Goal: Check status: Check status

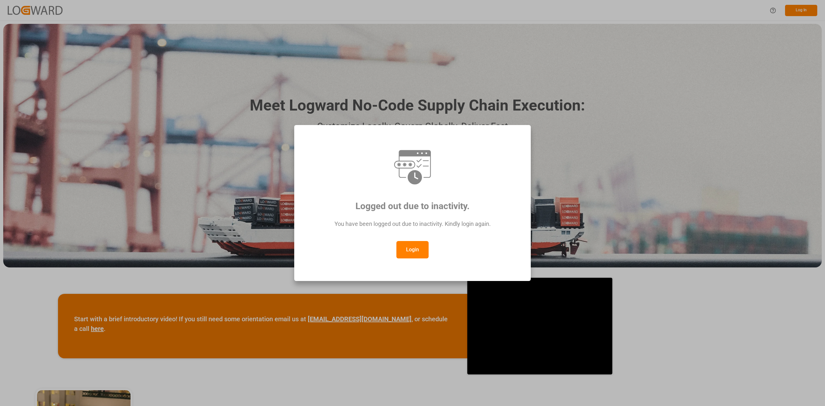
click at [408, 251] on button "Login" at bounding box center [412, 249] width 32 height 17
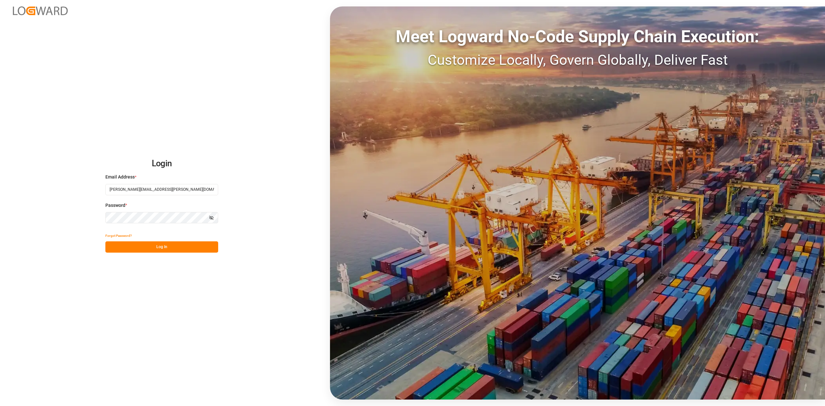
click at [154, 250] on button "Log In" at bounding box center [161, 246] width 113 height 11
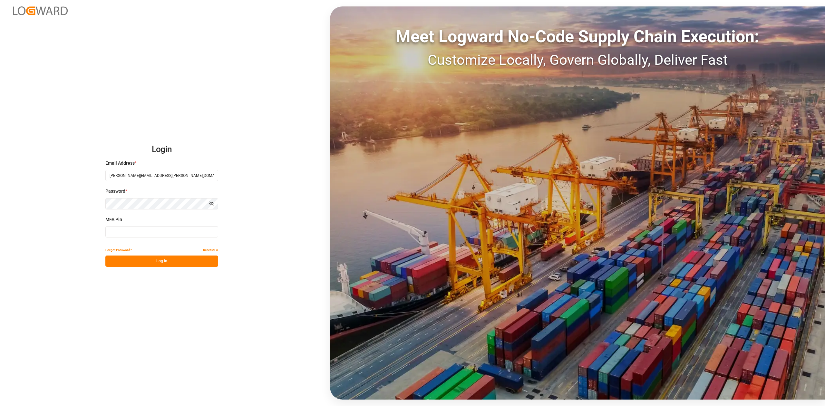
click at [144, 231] on input at bounding box center [161, 231] width 113 height 11
type input "007619"
click at [173, 260] on button "Log In" at bounding box center [161, 261] width 113 height 11
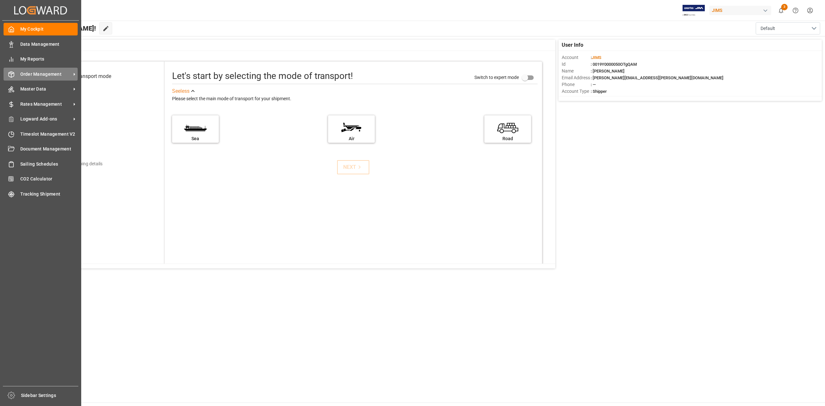
click at [43, 72] on span "Order Management" at bounding box center [45, 74] width 51 height 7
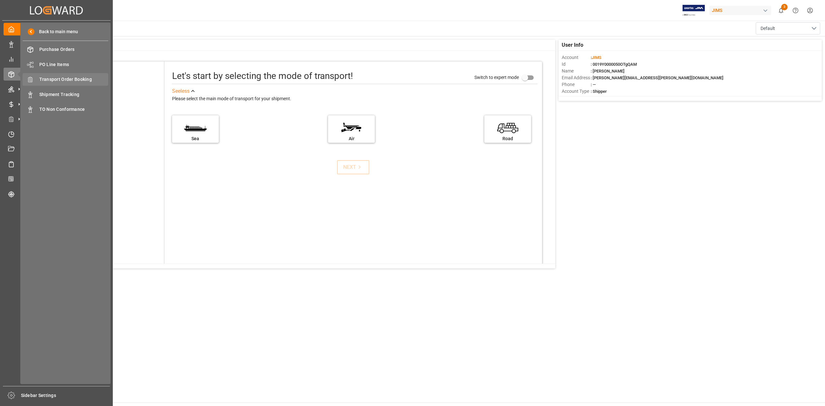
click at [75, 77] on span "Transport Order Booking" at bounding box center [73, 79] width 69 height 7
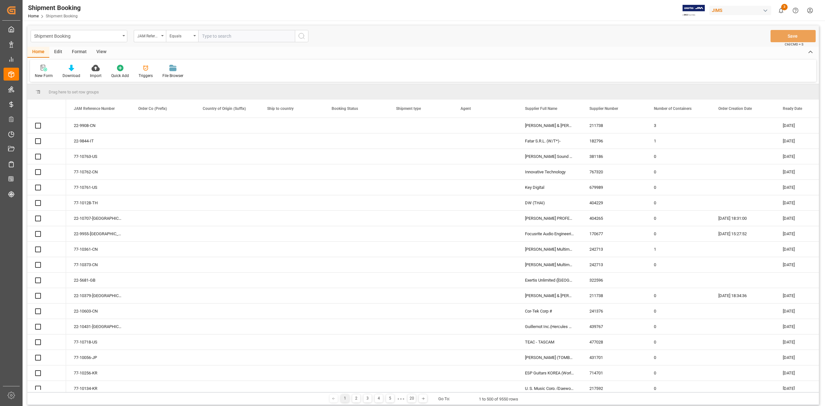
click at [221, 36] on input "text" at bounding box center [246, 36] width 97 height 12
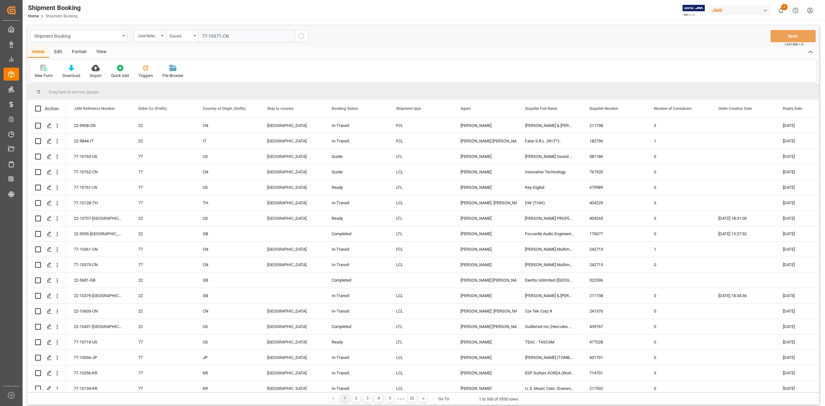
type input "77-10371-CN"
click at [301, 36] on icon "search button" at bounding box center [302, 36] width 8 height 8
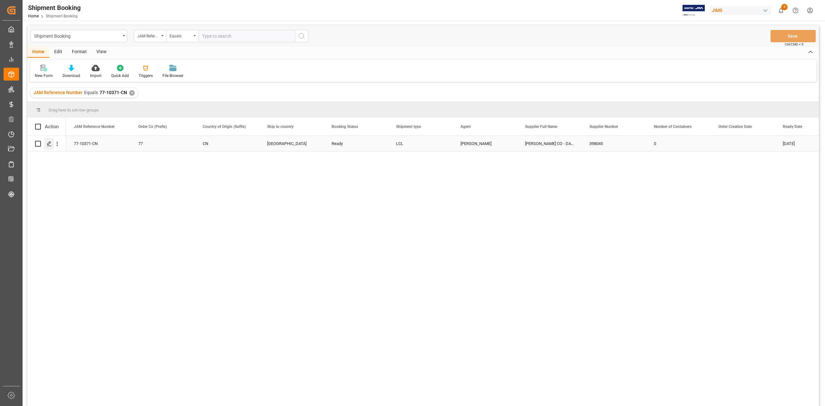
click at [49, 144] on polygon "Press SPACE to select this row." at bounding box center [48, 143] width 3 height 3
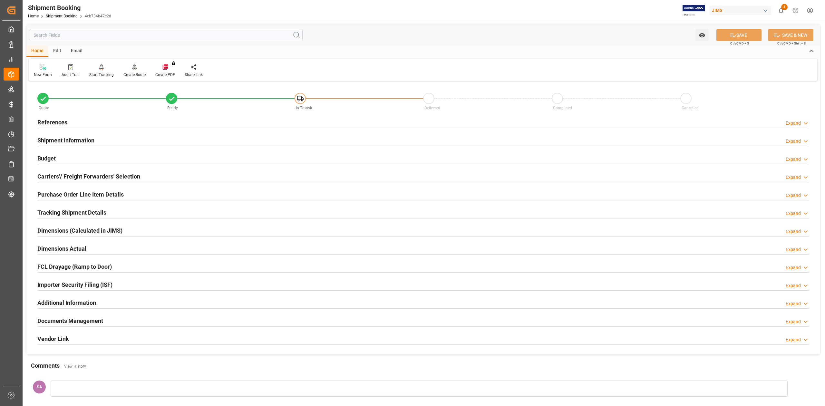
click at [94, 323] on h2 "Documents Management" at bounding box center [70, 320] width 66 height 9
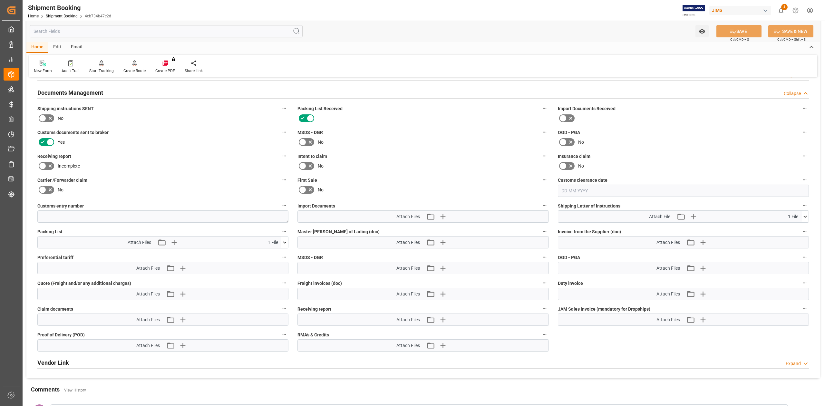
scroll to position [215, 0]
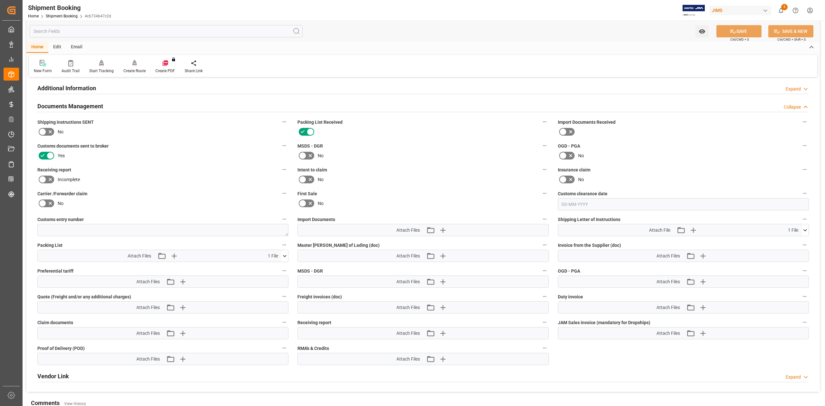
click at [47, 156] on icon at bounding box center [50, 156] width 8 height 8
click at [0, 0] on input "checkbox" at bounding box center [0, 0] width 0 height 0
click at [42, 133] on icon at bounding box center [43, 131] width 4 height 3
click at [0, 0] on input "checkbox" at bounding box center [0, 0] width 0 height 0
click at [744, 31] on button "SAVE" at bounding box center [738, 31] width 45 height 12
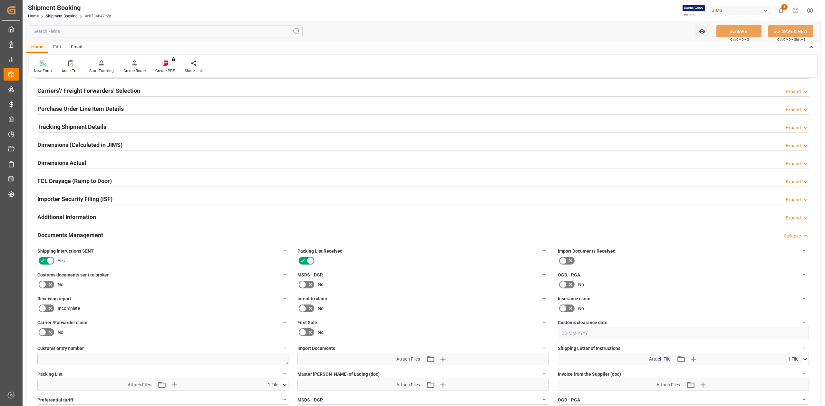
scroll to position [0, 0]
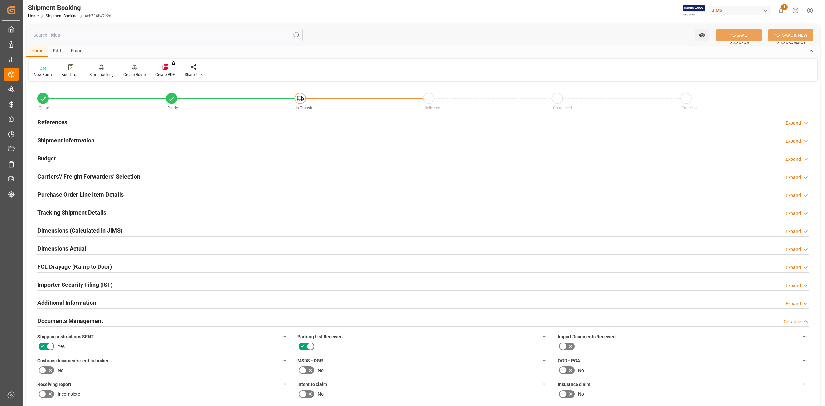
click at [63, 120] on h2 "References" at bounding box center [52, 122] width 30 height 9
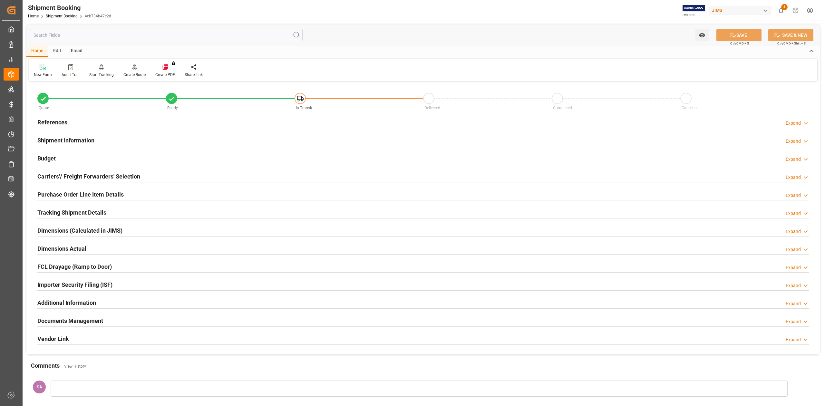
click at [58, 120] on h2 "References" at bounding box center [52, 122] width 30 height 9
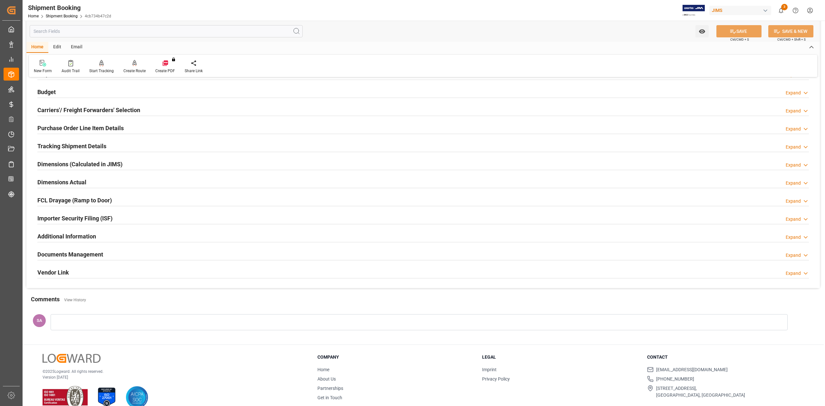
scroll to position [208, 0]
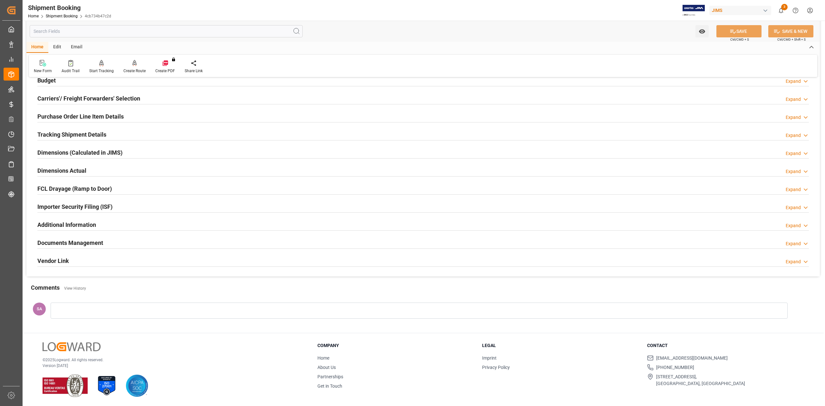
click at [79, 239] on h2 "Documents Management" at bounding box center [70, 242] width 66 height 9
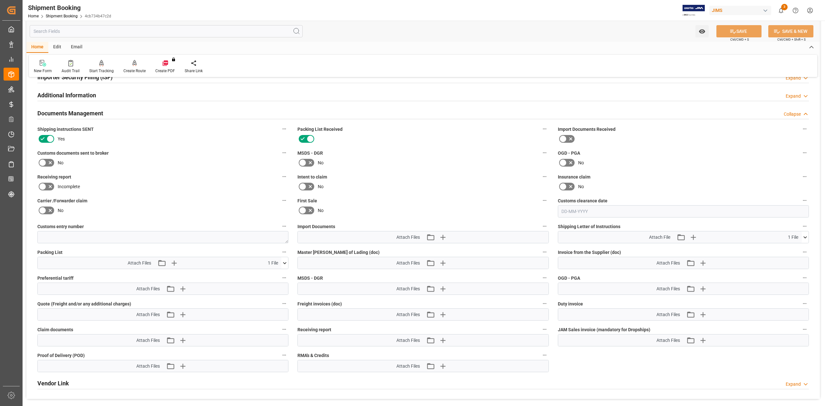
scroll to position [337, 0]
click at [702, 264] on icon "button" at bounding box center [703, 262] width 10 height 10
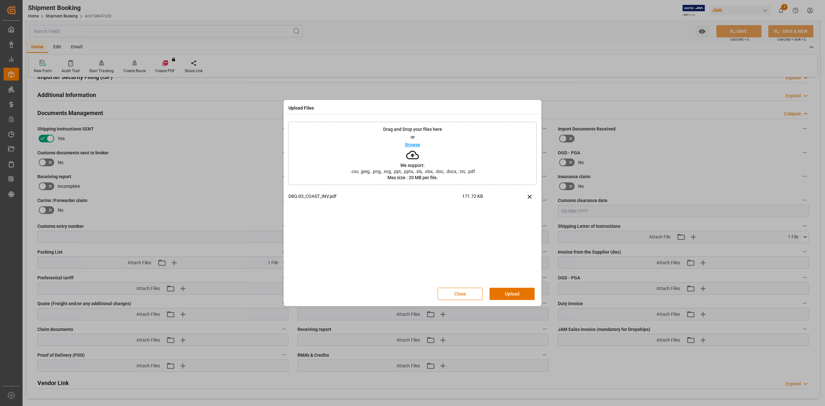
drag, startPoint x: 516, startPoint y: 292, endPoint x: 530, endPoint y: 292, distance: 14.8
click at [516, 293] on button "Upload" at bounding box center [511, 294] width 45 height 12
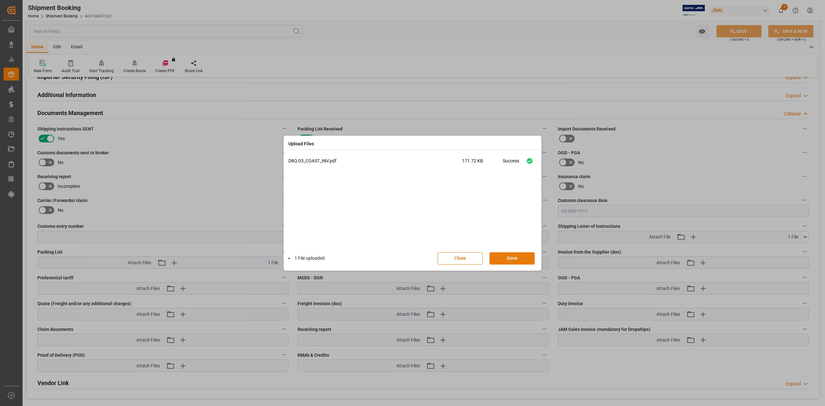
click at [522, 259] on button "Done" at bounding box center [511, 258] width 45 height 12
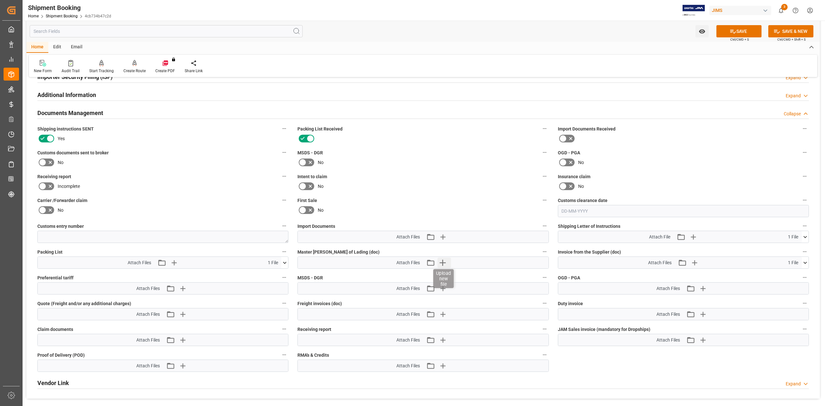
click at [441, 264] on icon "button" at bounding box center [442, 262] width 10 height 10
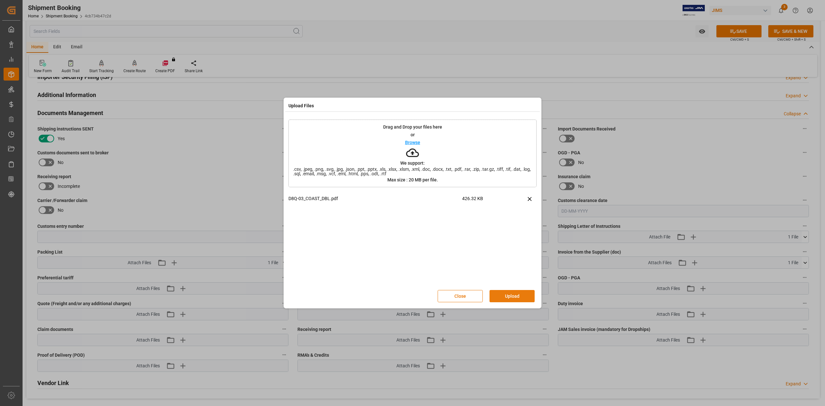
click at [510, 295] on button "Upload" at bounding box center [511, 296] width 45 height 12
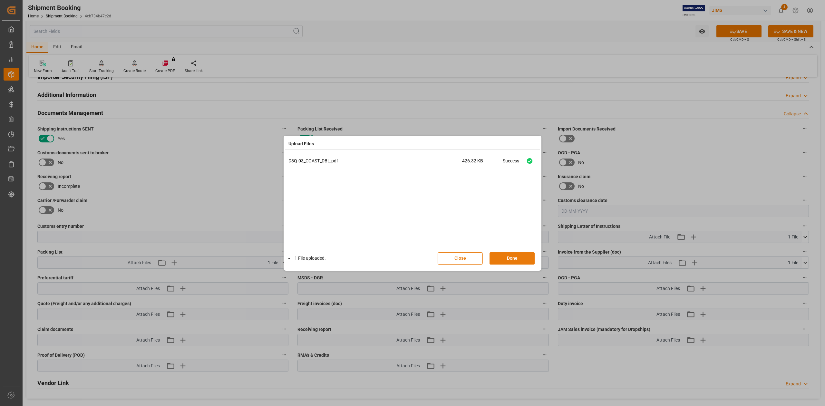
click at [512, 260] on button "Done" at bounding box center [511, 258] width 45 height 12
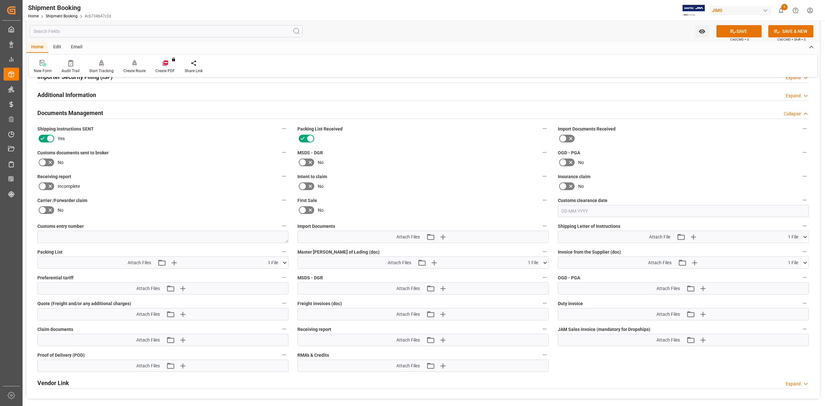
click at [286, 265] on icon at bounding box center [284, 262] width 7 height 7
click at [282, 275] on icon at bounding box center [281, 275] width 6 height 4
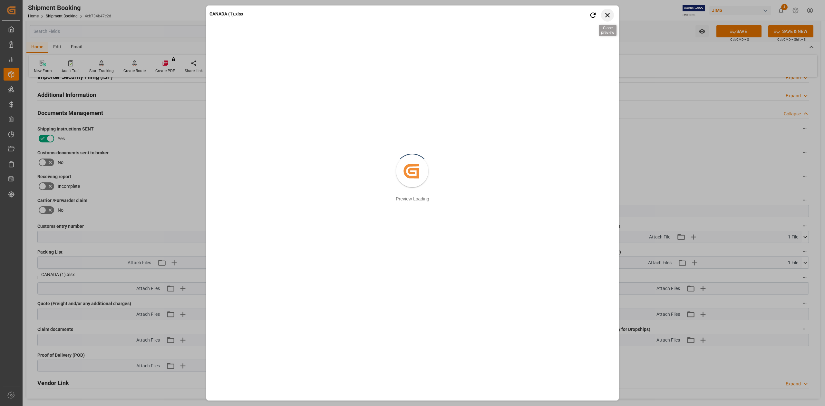
click at [607, 14] on icon "button" at bounding box center [608, 15] width 8 height 8
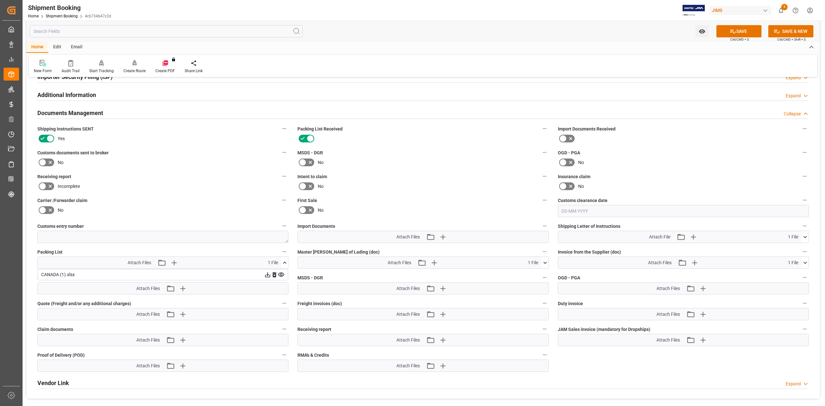
click at [273, 276] on icon at bounding box center [275, 274] width 4 height 5
click at [183, 263] on icon "button" at bounding box center [182, 262] width 10 height 10
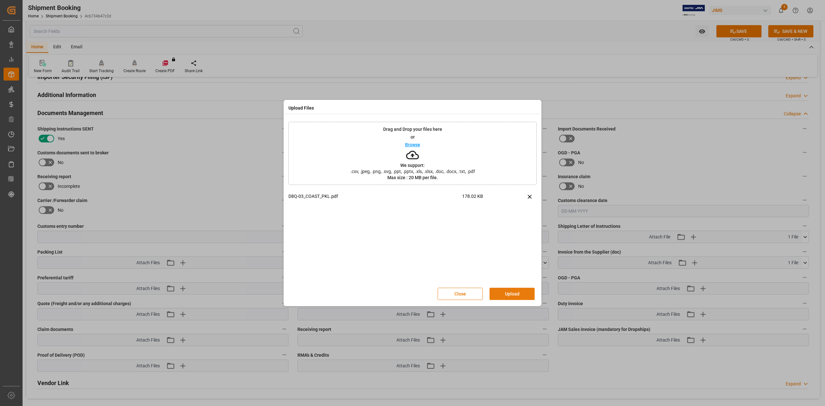
click at [507, 294] on button "Upload" at bounding box center [511, 294] width 45 height 12
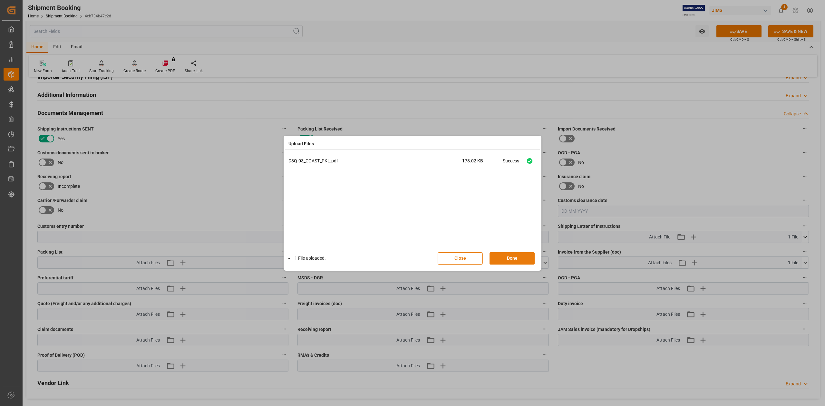
click at [523, 262] on button "Done" at bounding box center [511, 258] width 45 height 12
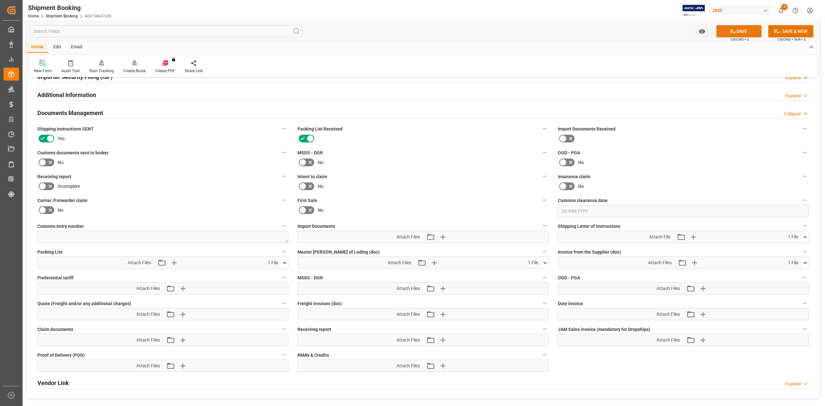
click at [750, 32] on button "SAVE" at bounding box center [738, 31] width 45 height 12
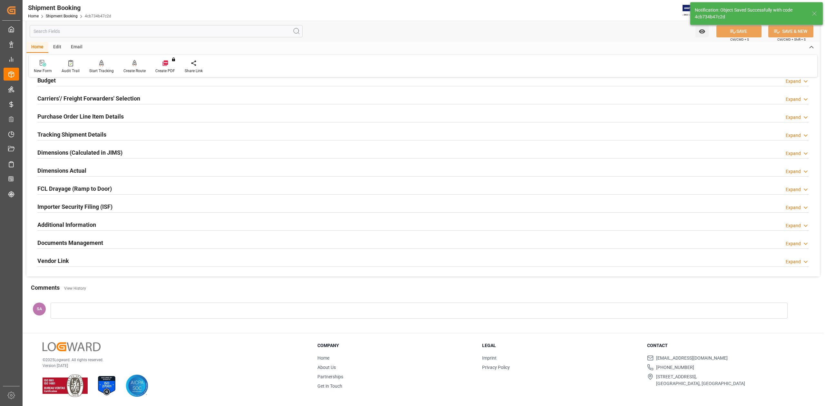
scroll to position [79, 0]
click at [70, 167] on h2 "Dimensions Actual" at bounding box center [61, 170] width 49 height 9
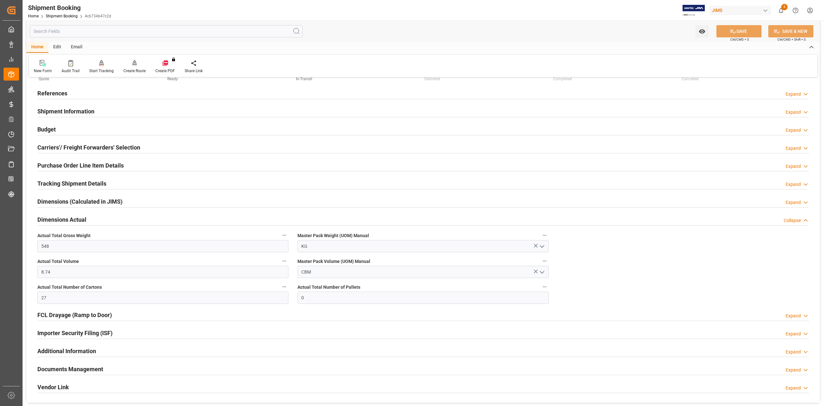
scroll to position [27, 0]
click at [79, 222] on h2 "Dimensions Actual" at bounding box center [61, 221] width 49 height 9
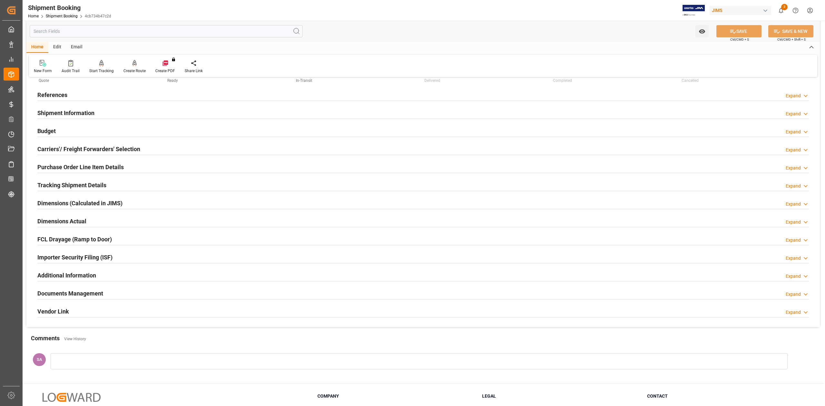
click at [47, 132] on h2 "Budget" at bounding box center [46, 131] width 18 height 9
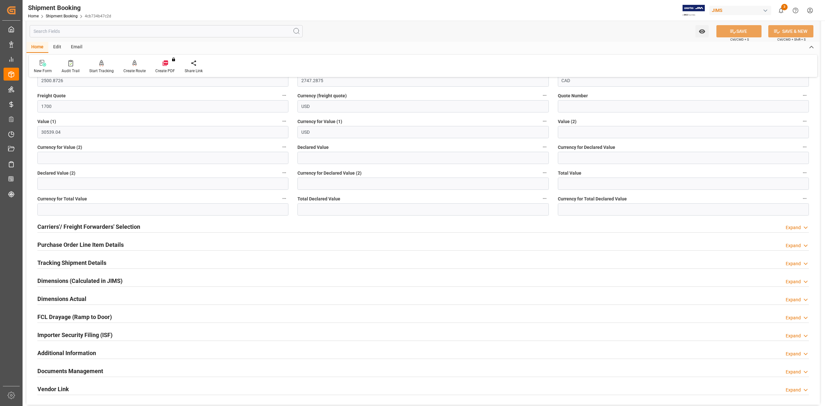
scroll to position [113, 0]
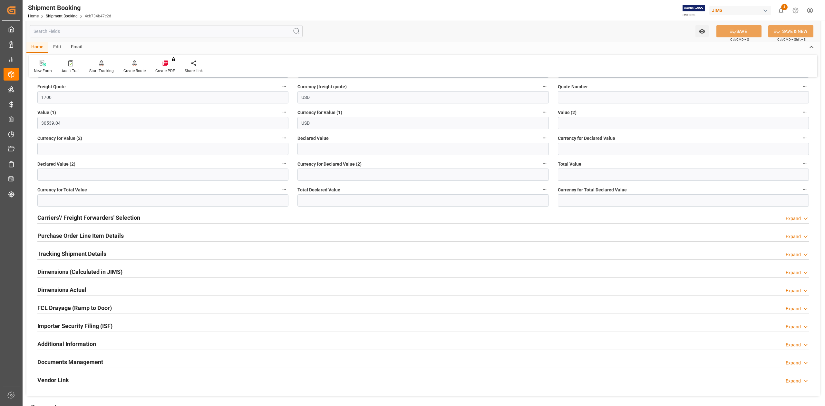
click at [77, 237] on h2 "Purchase Order Line Item Details" at bounding box center [80, 235] width 86 height 9
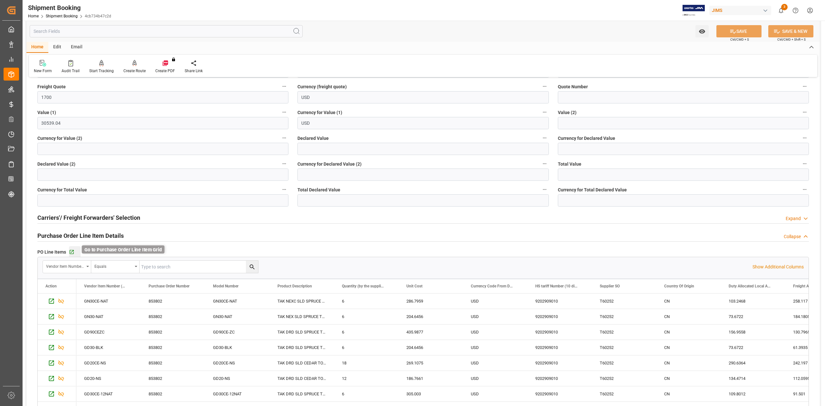
click at [71, 253] on icon "button" at bounding box center [72, 252] width 4 height 4
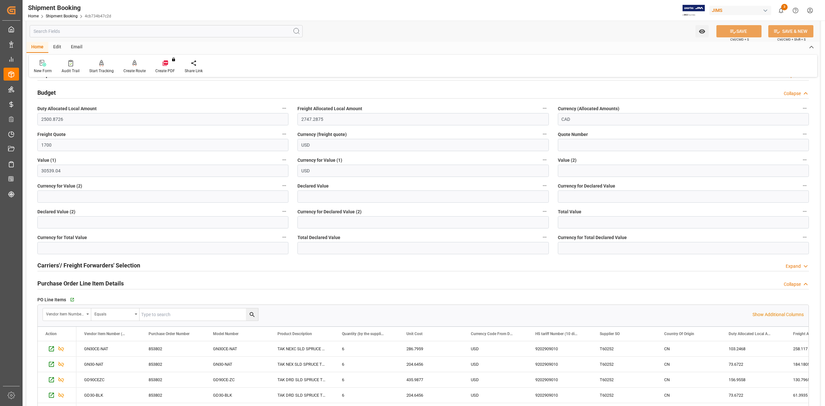
scroll to position [0, 0]
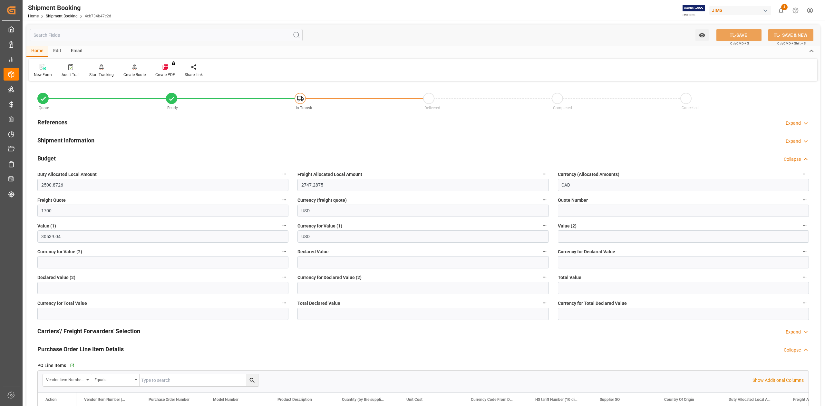
drag, startPoint x: 57, startPoint y: 121, endPoint x: 64, endPoint y: 129, distance: 10.3
click at [57, 121] on h2 "References" at bounding box center [52, 122] width 30 height 9
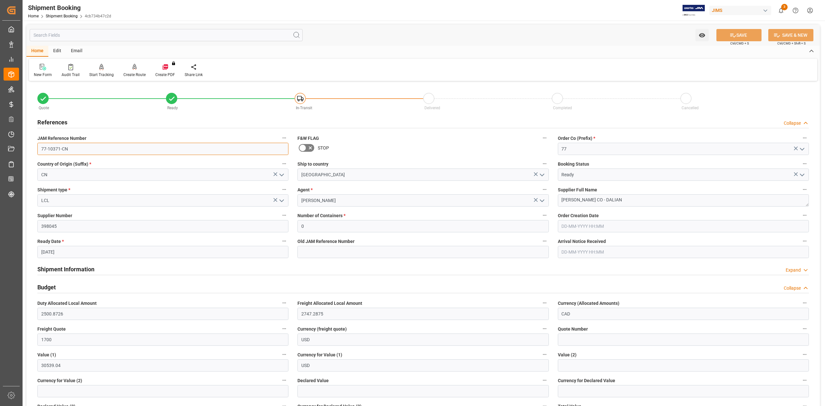
click at [83, 150] on input "77-10371-CN" at bounding box center [162, 149] width 251 height 12
click at [630, 201] on textarea "TAKAMINE GAKKI CO - DALIAN" at bounding box center [683, 200] width 251 height 12
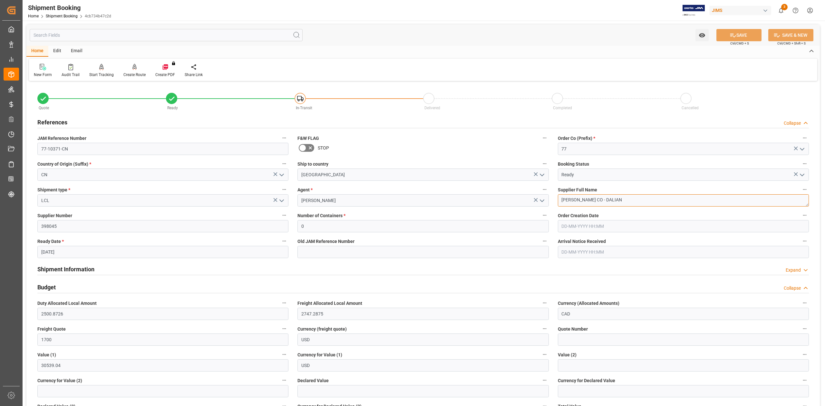
click at [630, 201] on textarea "TAKAMINE GAKKI CO - DALIAN" at bounding box center [683, 200] width 251 height 12
click at [75, 148] on input "77-10371-CN" at bounding box center [162, 149] width 251 height 12
drag, startPoint x: 632, startPoint y: 201, endPoint x: 534, endPoint y: 201, distance: 98.0
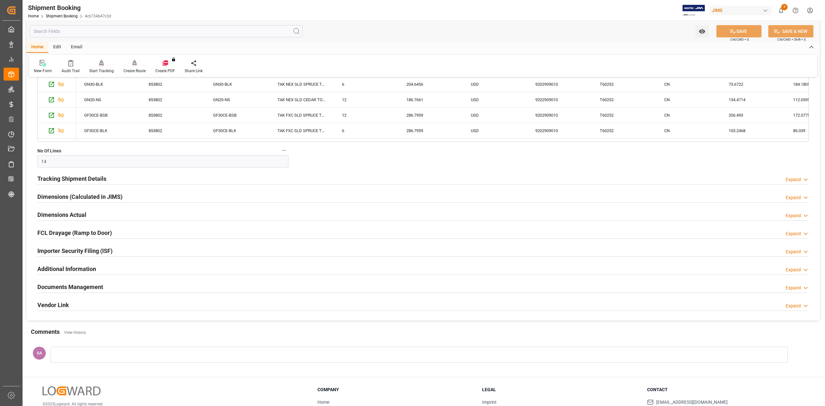
scroll to position [629, 0]
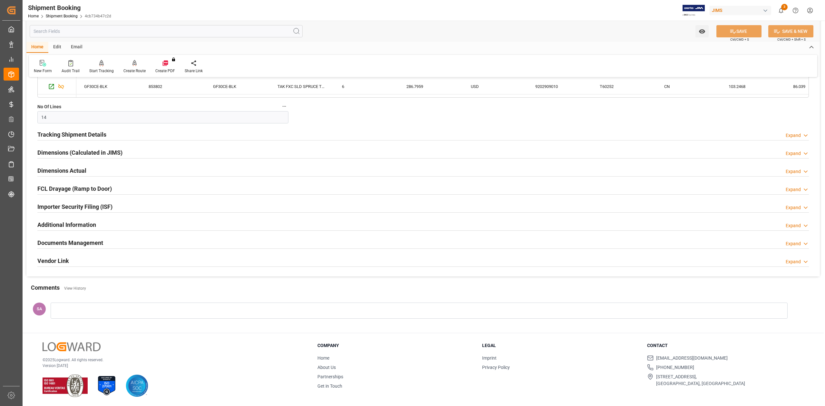
click at [65, 243] on h2 "Documents Management" at bounding box center [70, 242] width 66 height 9
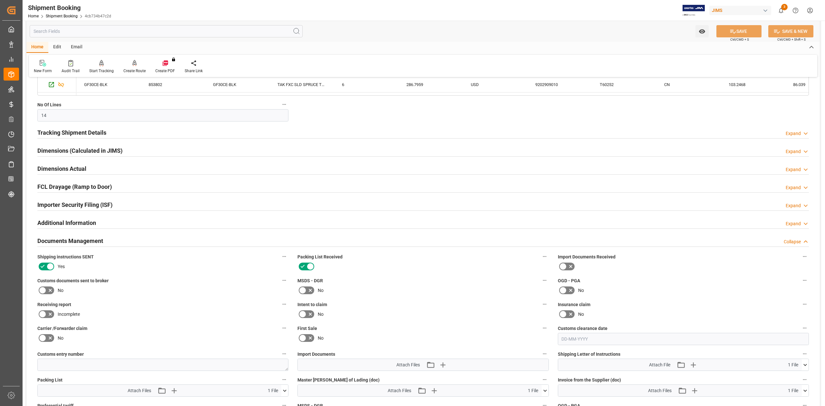
click at [40, 292] on icon at bounding box center [43, 290] width 8 height 8
click at [0, 0] on input "checkbox" at bounding box center [0, 0] width 0 height 0
click at [748, 35] on button "SAVE" at bounding box center [738, 31] width 45 height 12
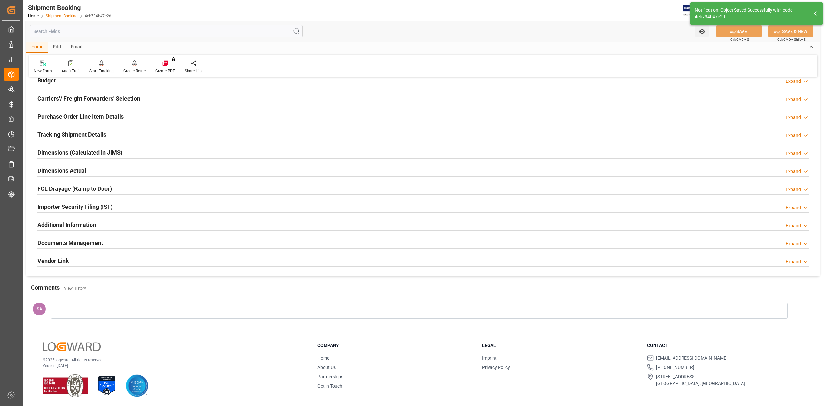
scroll to position [79, 0]
drag, startPoint x: 91, startPoint y: 244, endPoint x: 240, endPoint y: 266, distance: 150.8
click at [91, 244] on h2 "Documents Management" at bounding box center [70, 242] width 66 height 9
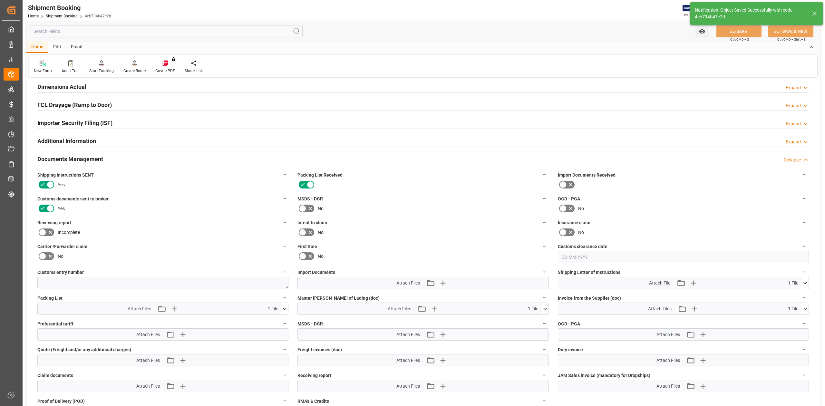
scroll to position [165, 0]
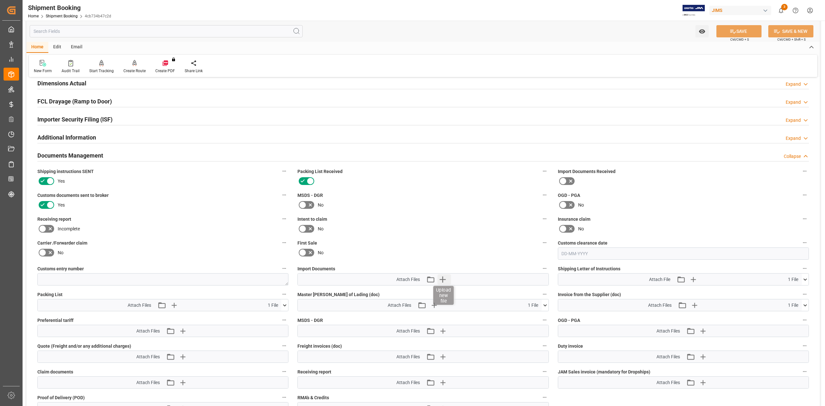
click at [444, 280] on icon "button" at bounding box center [442, 279] width 10 height 10
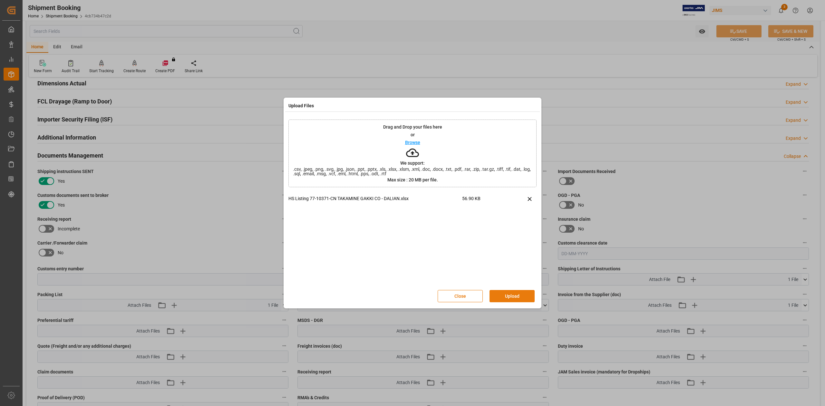
click at [516, 293] on button "Upload" at bounding box center [511, 296] width 45 height 12
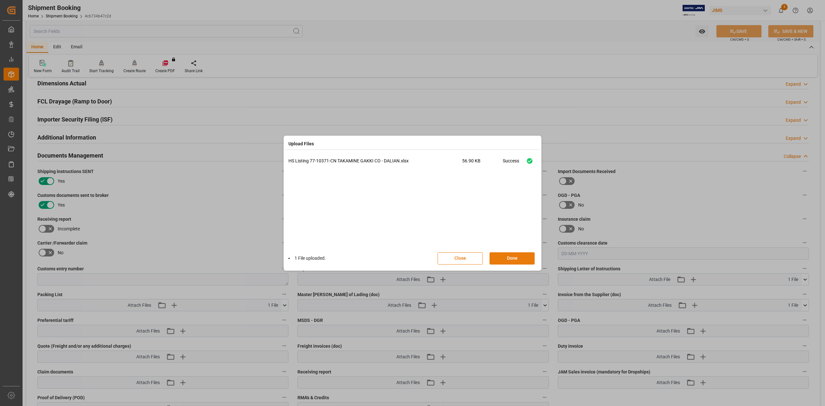
click at [514, 260] on button "Done" at bounding box center [511, 258] width 45 height 12
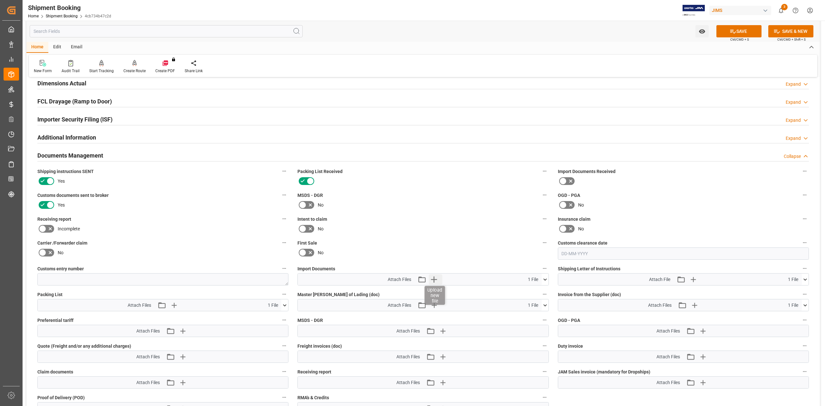
click at [432, 281] on icon "button" at bounding box center [434, 279] width 10 height 10
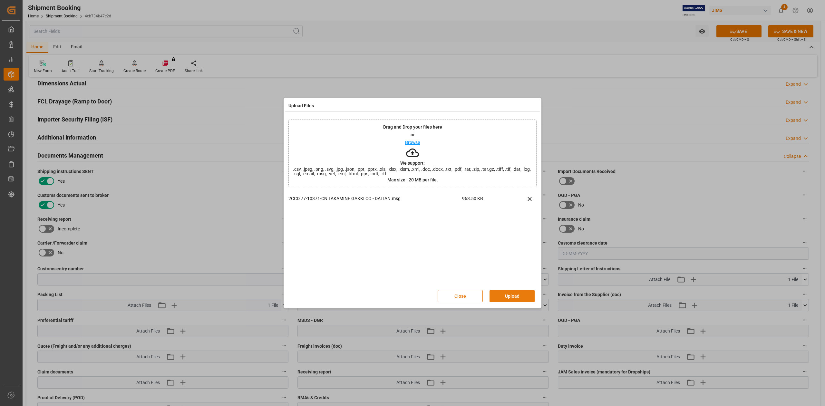
click at [502, 292] on button "Upload" at bounding box center [511, 296] width 45 height 12
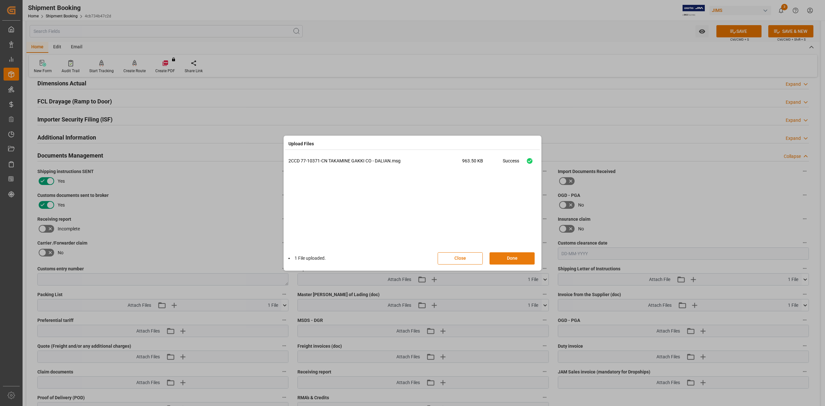
click at [517, 259] on button "Done" at bounding box center [511, 258] width 45 height 12
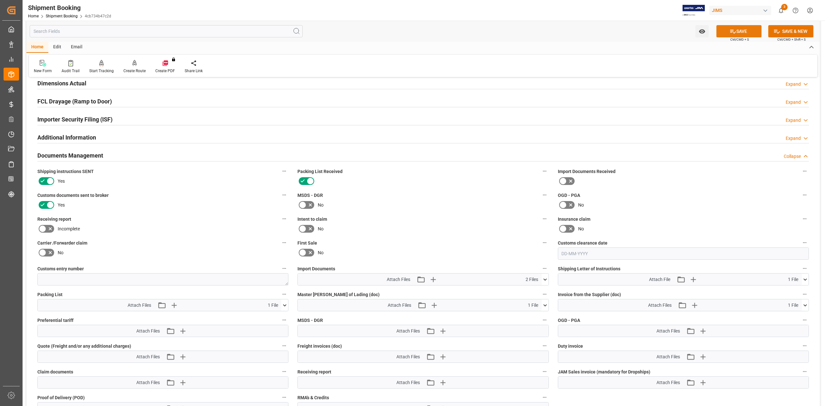
click at [731, 30] on icon at bounding box center [733, 31] width 7 height 7
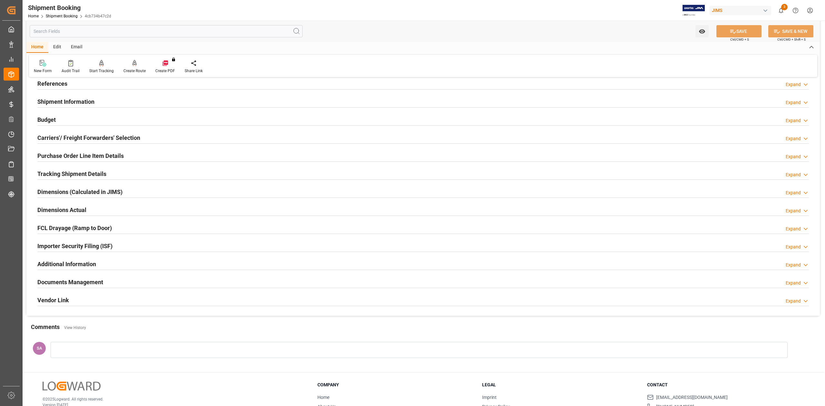
scroll to position [0, 0]
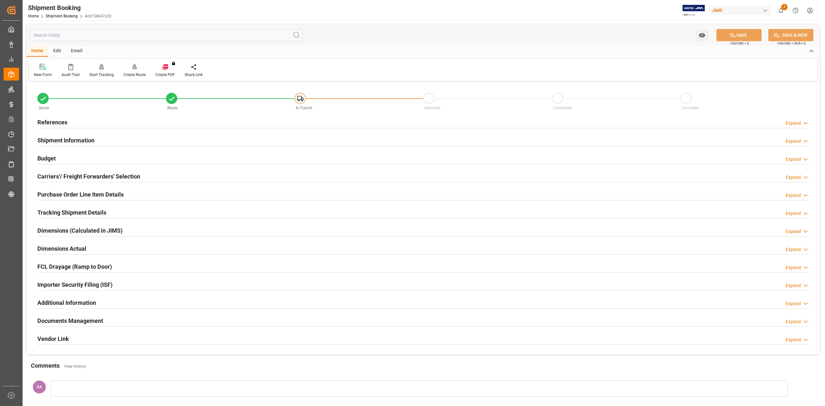
drag, startPoint x: 61, startPoint y: 119, endPoint x: 81, endPoint y: 130, distance: 22.8
click at [61, 119] on h2 "References" at bounding box center [52, 122] width 30 height 9
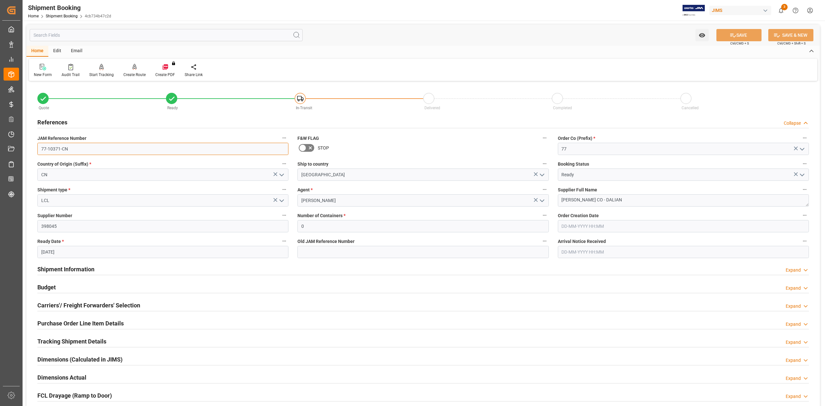
click at [88, 151] on input "77-10371-CN" at bounding box center [162, 149] width 251 height 12
click at [634, 203] on textarea "TAKAMINE GAKKI CO - DALIAN" at bounding box center [683, 200] width 251 height 12
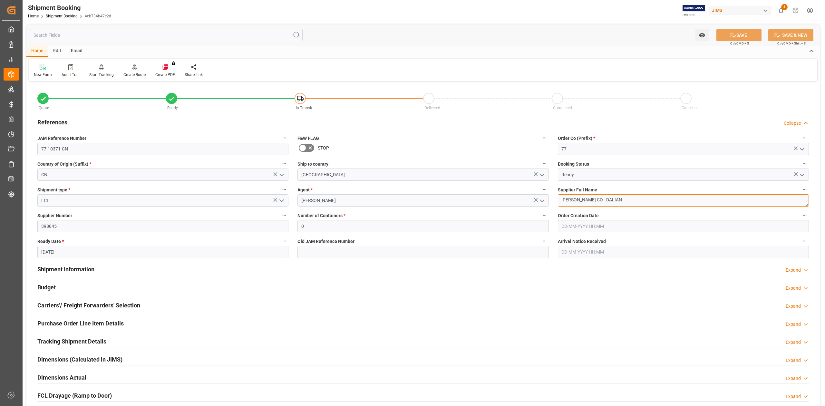
click at [634, 203] on textarea "TAKAMINE GAKKI CO - DALIAN" at bounding box center [683, 200] width 251 height 12
click at [112, 147] on input "77-10371-CN" at bounding box center [162, 149] width 251 height 12
click at [111, 147] on input "77-10371-CN" at bounding box center [162, 149] width 251 height 12
click at [93, 146] on input "77-10371-CN" at bounding box center [162, 149] width 251 height 12
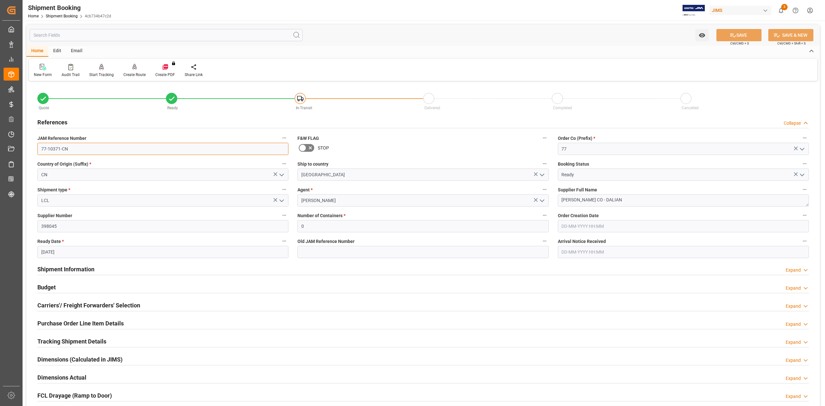
click at [93, 146] on input "77-10371-CN" at bounding box center [162, 149] width 251 height 12
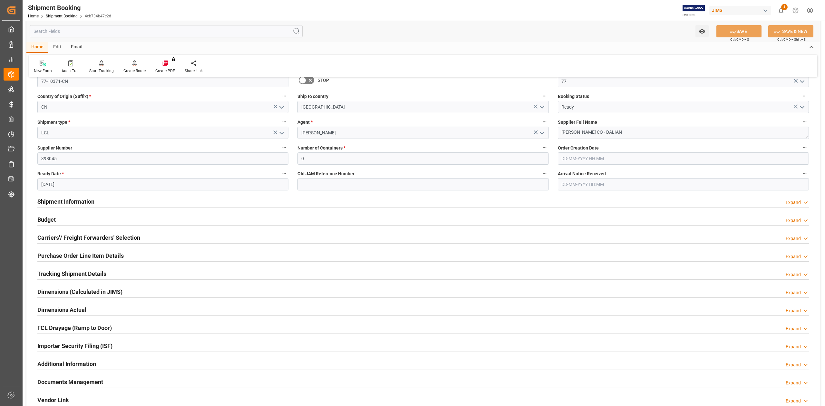
scroll to position [129, 0]
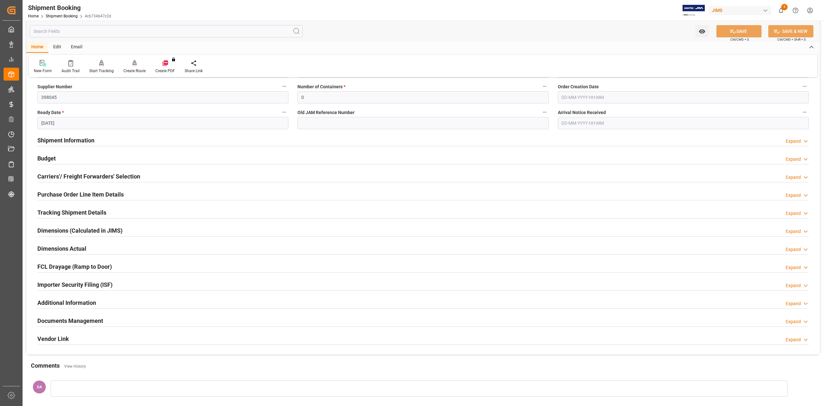
click at [75, 217] on h2 "Tracking Shipment Details" at bounding box center [71, 212] width 69 height 9
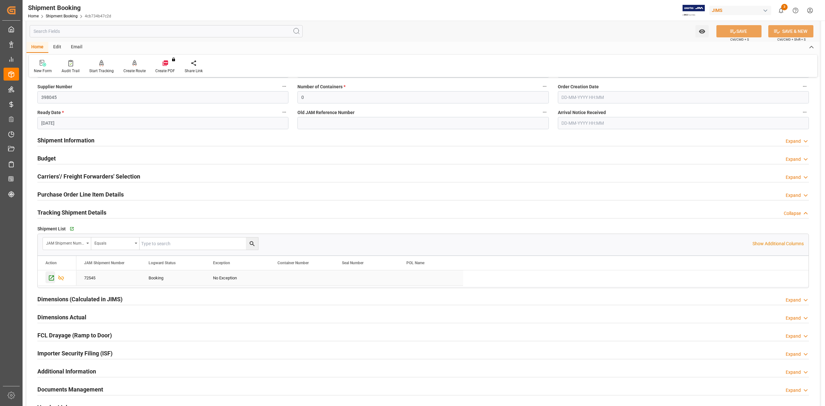
click at [52, 278] on icon "Press SPACE to select this row." at bounding box center [51, 278] width 7 height 7
click at [68, 142] on h2 "Shipment Information" at bounding box center [65, 140] width 57 height 9
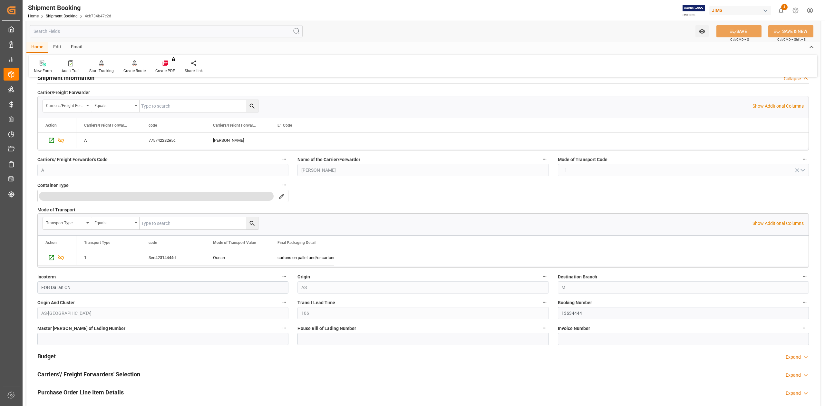
scroll to position [258, 0]
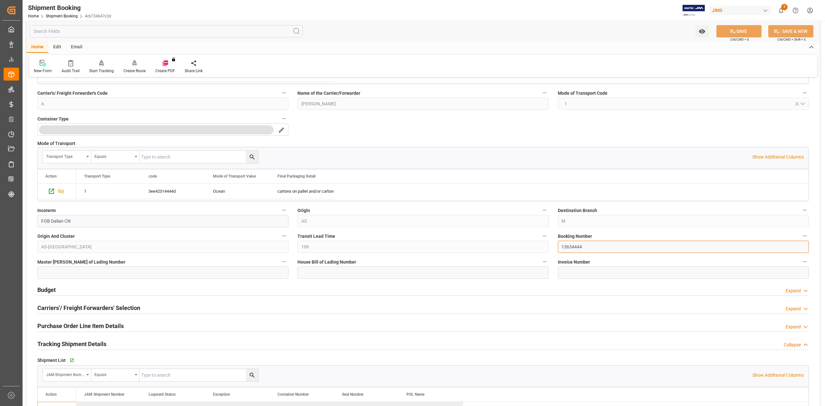
click at [567, 244] on input "13634444" at bounding box center [683, 247] width 251 height 12
click at [350, 268] on input at bounding box center [422, 272] width 251 height 12
paste input "DMCNSY079759"
type input "DMCNSY079759"
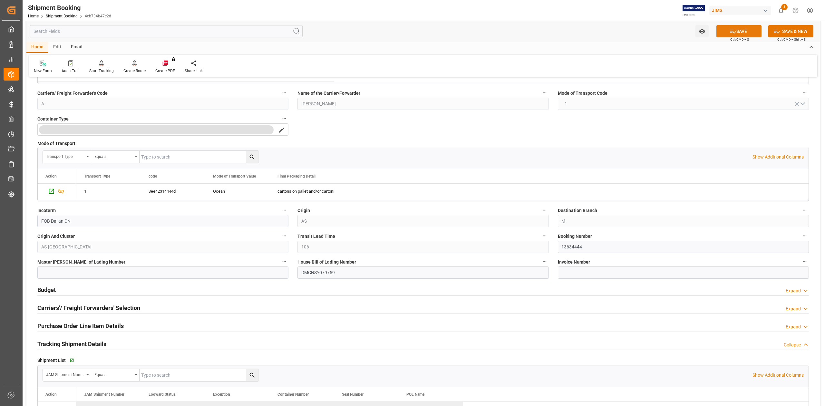
click at [732, 34] on icon at bounding box center [733, 31] width 7 height 7
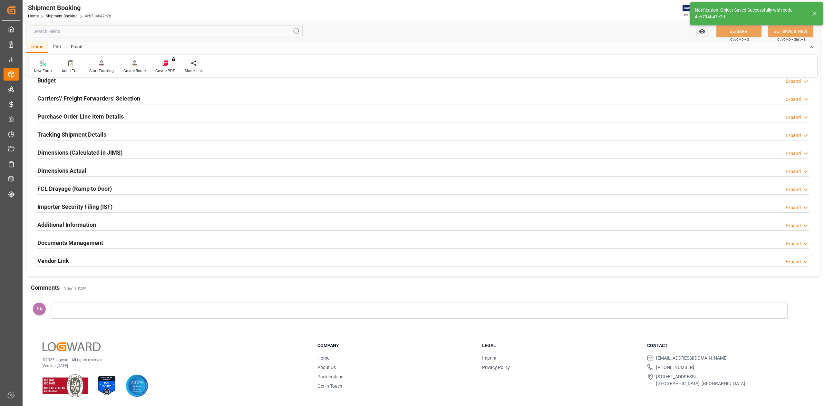
scroll to position [0, 0]
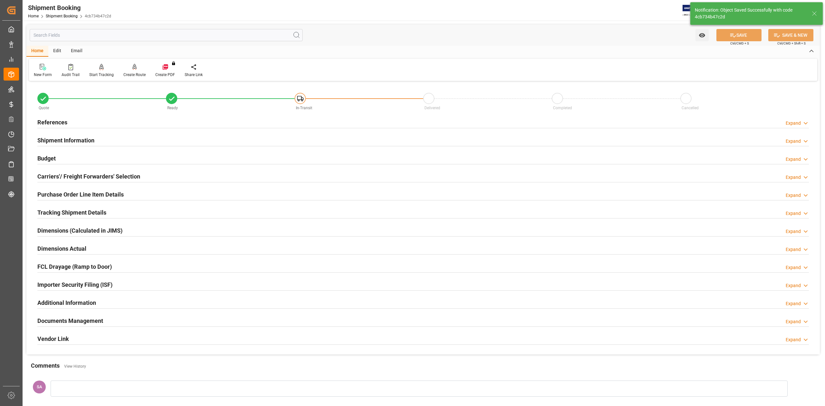
click at [88, 213] on h2 "Tracking Shipment Details" at bounding box center [71, 212] width 69 height 9
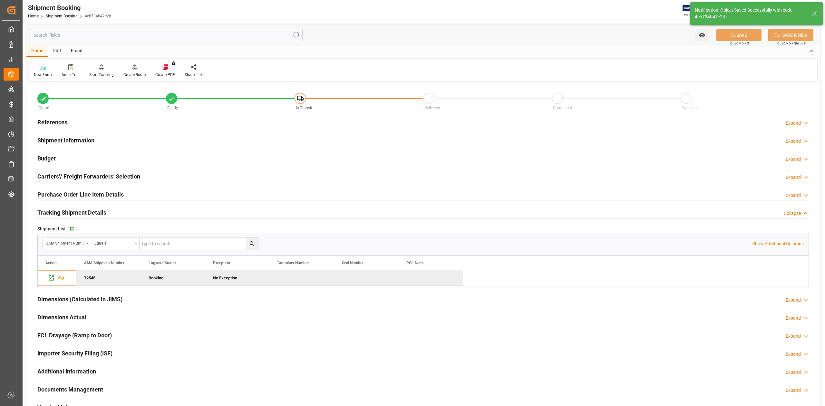
click at [97, 212] on h2 "Tracking Shipment Details" at bounding box center [71, 212] width 69 height 9
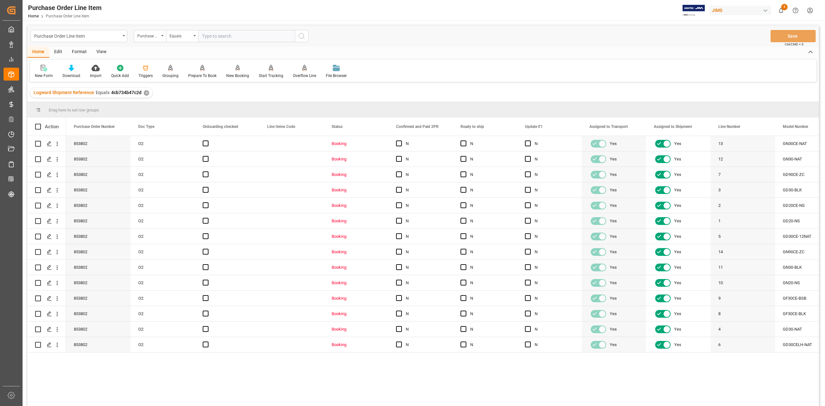
click at [103, 53] on div "View" at bounding box center [102, 52] width 20 height 11
click at [74, 71] on div "Standard Templates" at bounding box center [73, 71] width 42 height 14
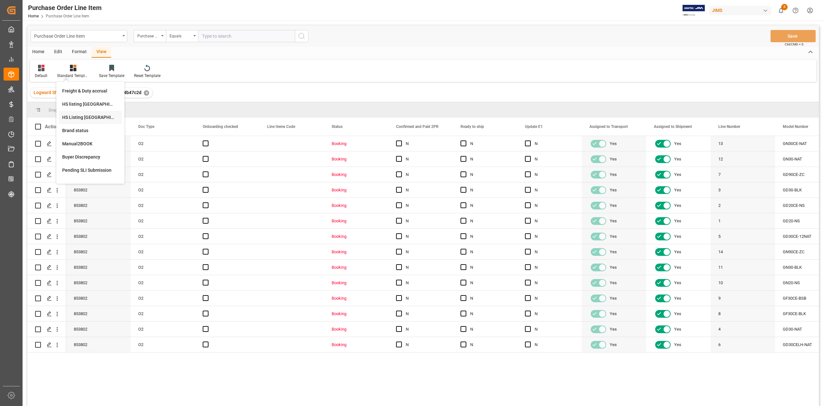
click at [78, 121] on div "HS Listing [GEOGRAPHIC_DATA]" at bounding box center [90, 117] width 63 height 13
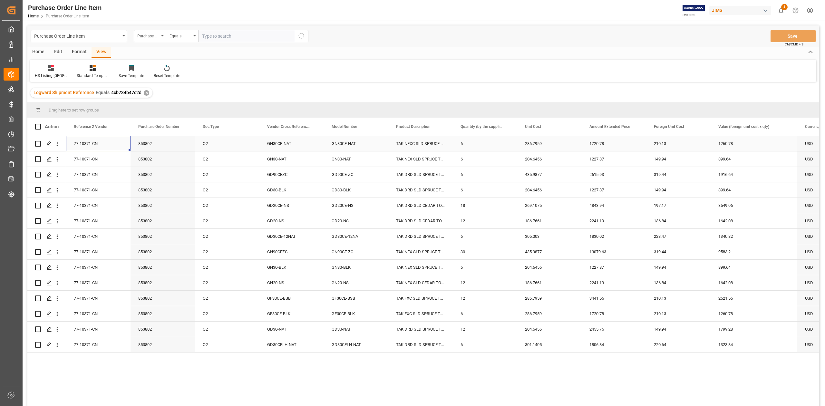
click at [90, 144] on div "77-10371-CN" at bounding box center [98, 143] width 64 height 15
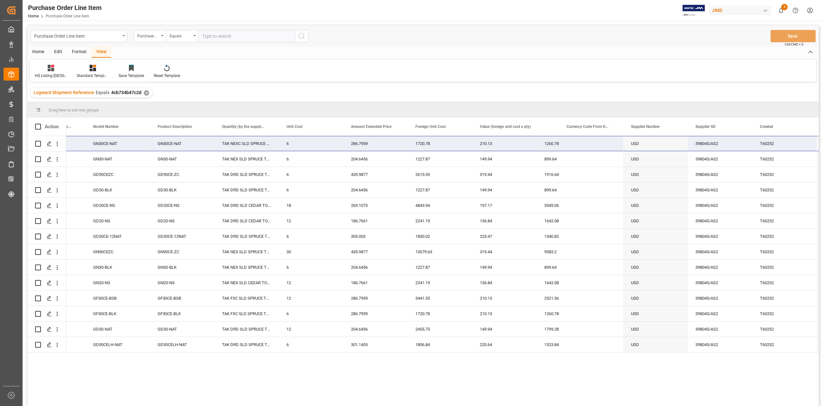
scroll to position [0, 236]
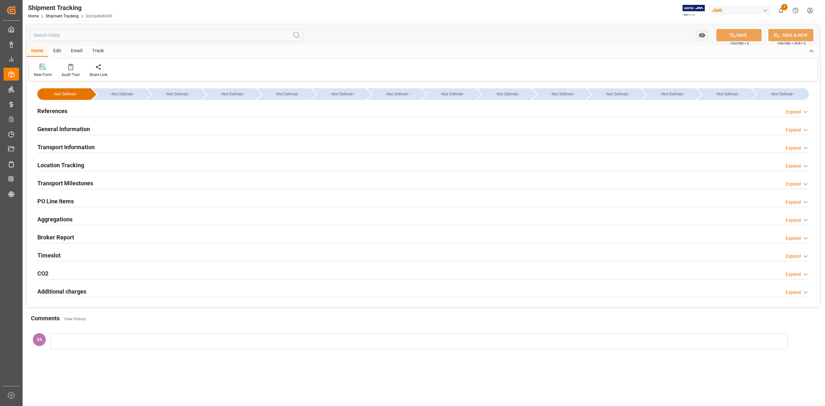
type input "20-08-2025 00:00"
type input "22-08-2025 00:00"
type input "28-08-2025 00:00"
type input "07-10-2025 00:00"
click at [74, 181] on h2 "Transport Milestones" at bounding box center [65, 183] width 56 height 9
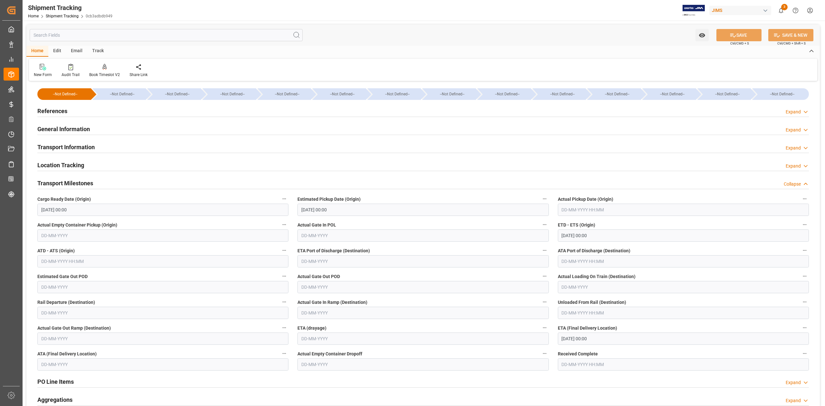
click at [587, 213] on input "text" at bounding box center [683, 210] width 251 height 12
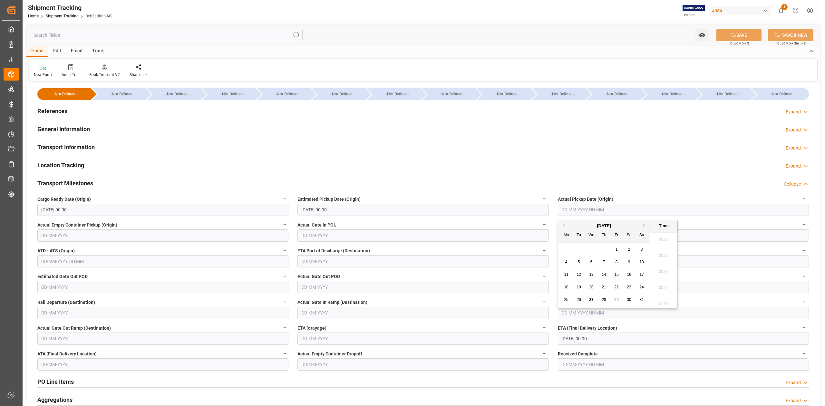
scroll to position [1017, 0]
click at [600, 210] on input "text" at bounding box center [683, 210] width 251 height 12
click at [591, 209] on input "text" at bounding box center [683, 210] width 251 height 12
click at [602, 300] on span "28" at bounding box center [604, 299] width 4 height 5
type input "28-08-2025 00:00"
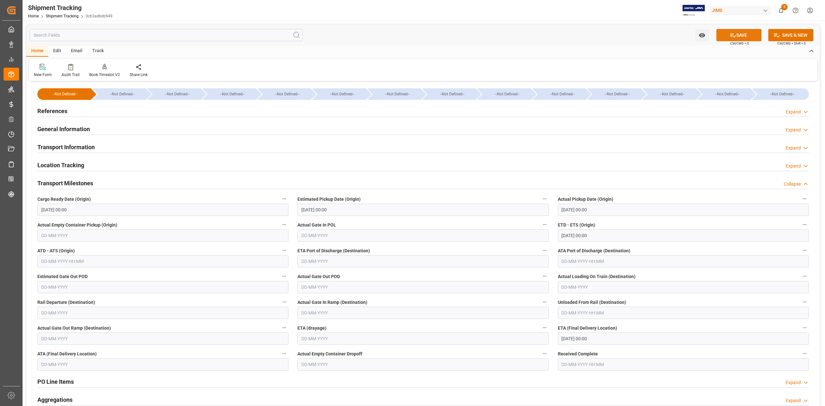
click at [730, 35] on icon at bounding box center [733, 36] width 6 height 4
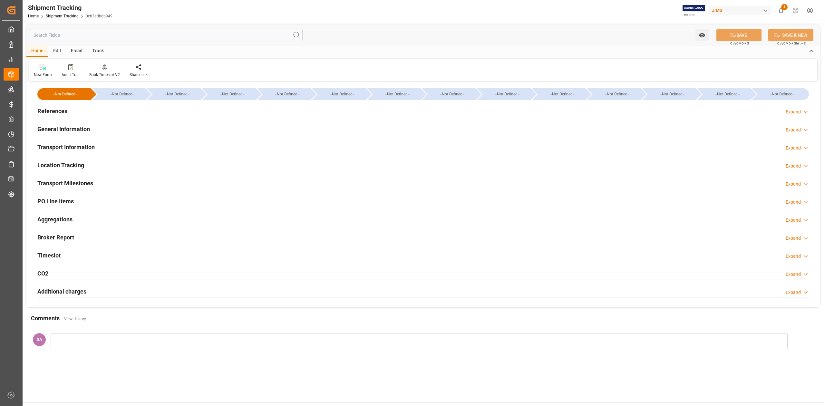
click at [89, 185] on h2 "Transport Milestones" at bounding box center [65, 183] width 56 height 9
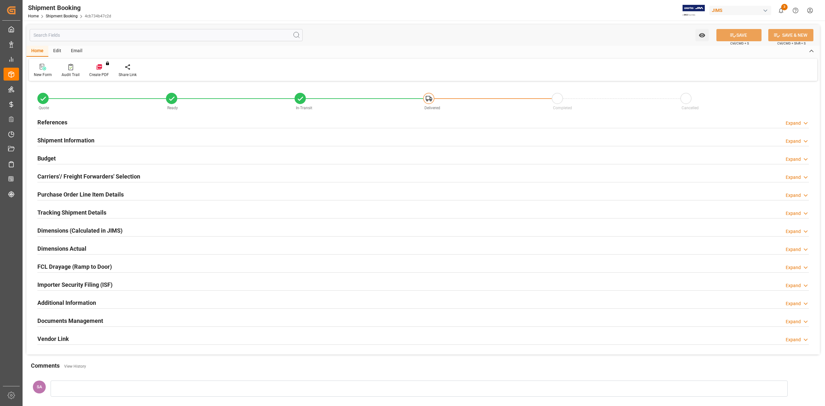
type input "14"
click at [66, 211] on h2 "Tracking Shipment Details" at bounding box center [71, 212] width 69 height 9
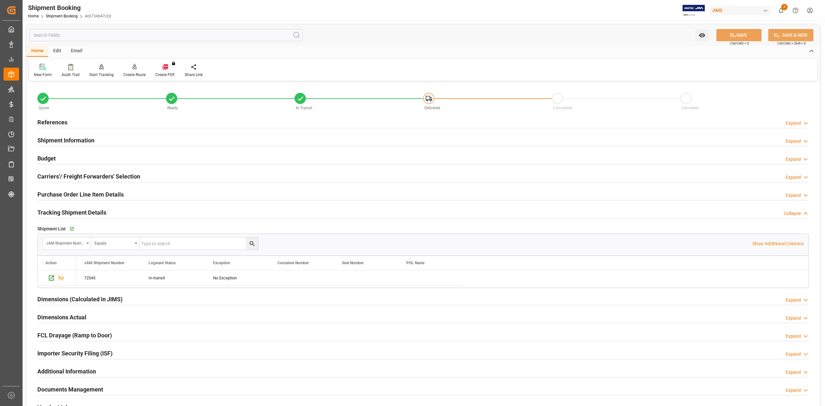
click at [69, 213] on h2 "Tracking Shipment Details" at bounding box center [71, 212] width 69 height 9
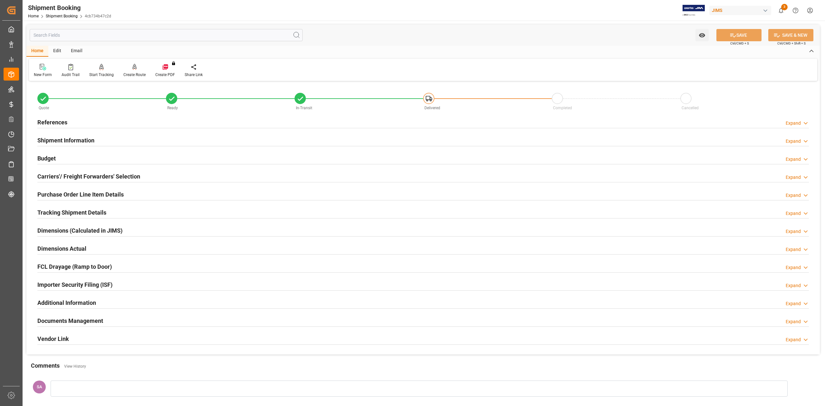
click at [65, 196] on h2 "Purchase Order Line Item Details" at bounding box center [80, 194] width 86 height 9
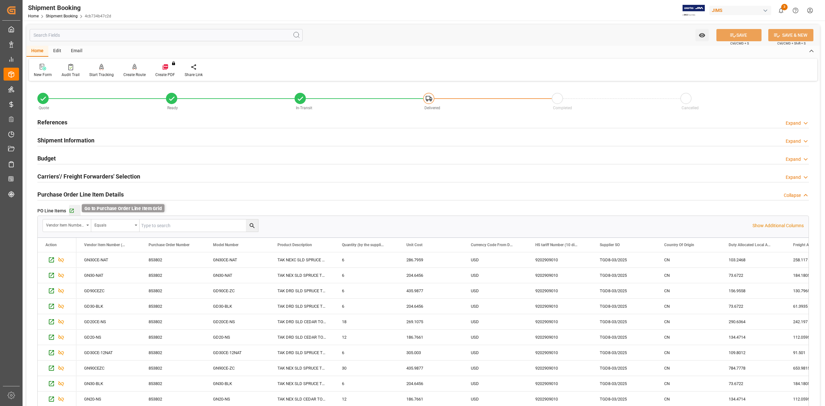
click at [73, 211] on icon "button" at bounding box center [71, 210] width 5 height 5
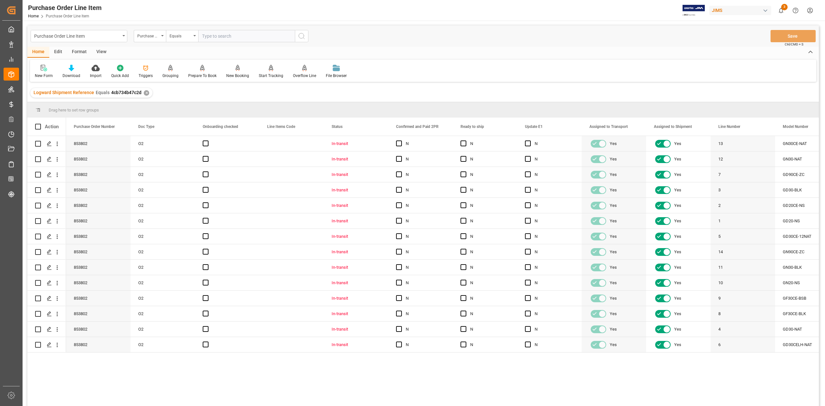
click at [102, 49] on div "View" at bounding box center [102, 52] width 20 height 11
click at [77, 73] on div "Standard Templates" at bounding box center [73, 76] width 32 height 6
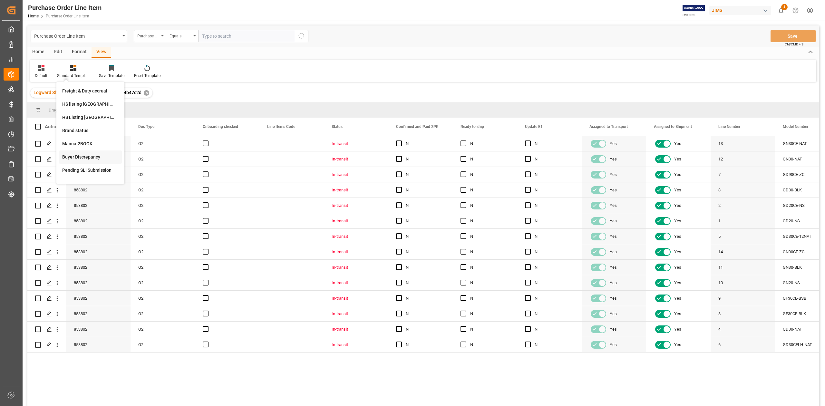
click at [101, 156] on div "Buyer Discrepancy" at bounding box center [90, 157] width 56 height 7
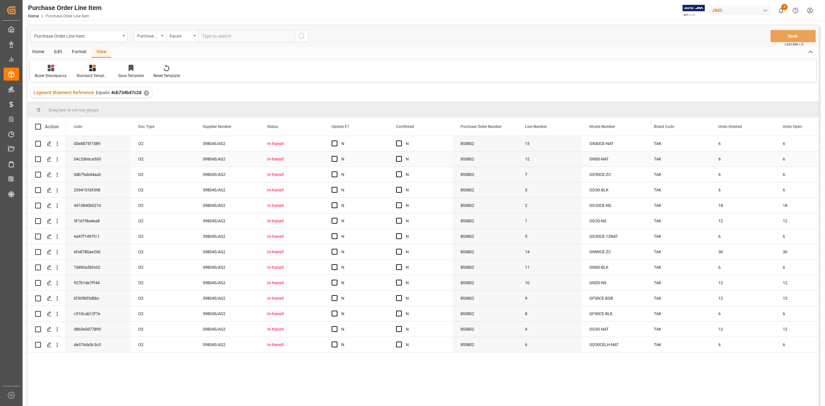
click at [615, 151] on div "GN30CE-NAT" at bounding box center [614, 143] width 64 height 15
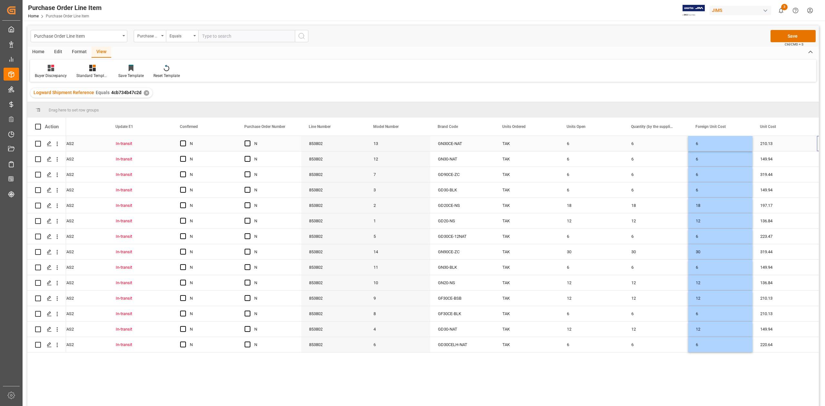
scroll to position [0, 280]
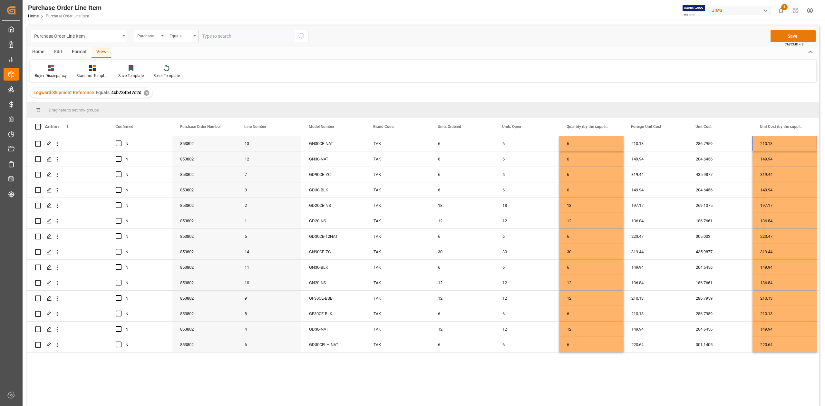
click at [780, 33] on button "Save" at bounding box center [792, 36] width 45 height 12
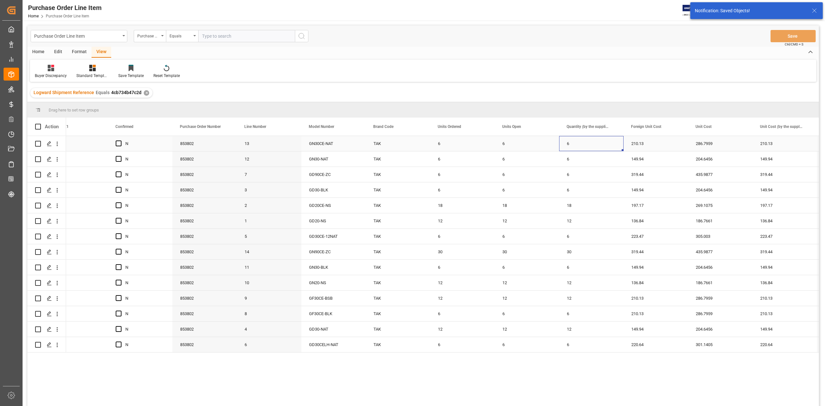
click at [565, 144] on div "6" at bounding box center [591, 143] width 64 height 15
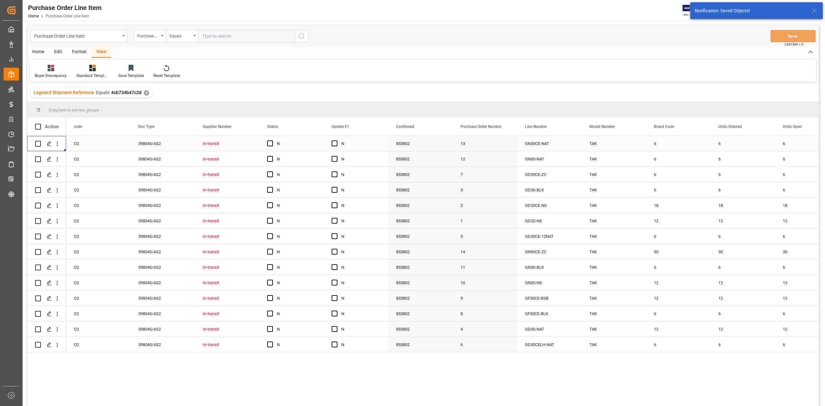
scroll to position [0, 0]
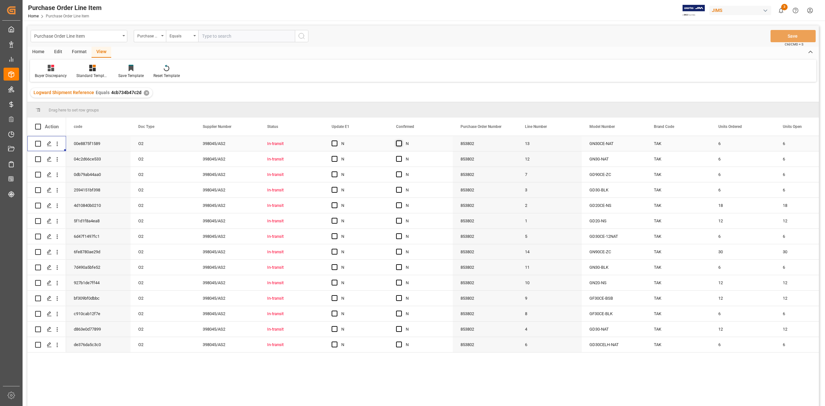
click at [400, 142] on span "Press SPACE to select this row." at bounding box center [399, 143] width 6 height 6
click at [401, 140] on input "Press SPACE to select this row." at bounding box center [401, 140] width 0 height 0
drag, startPoint x: 451, startPoint y: 150, endPoint x: 441, endPoint y: 342, distance: 192.3
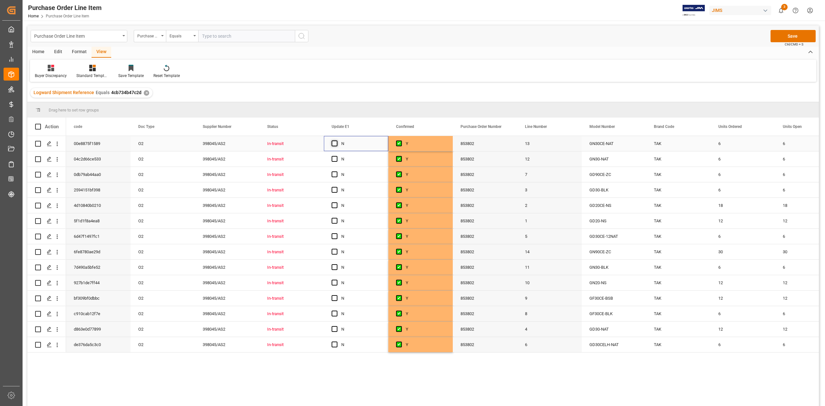
click at [336, 142] on span "Press SPACE to select this row." at bounding box center [335, 143] width 6 height 6
click at [336, 140] on input "Press SPACE to select this row." at bounding box center [336, 140] width 0 height 0
drag, startPoint x: 387, startPoint y: 149, endPoint x: 374, endPoint y: 342, distance: 193.5
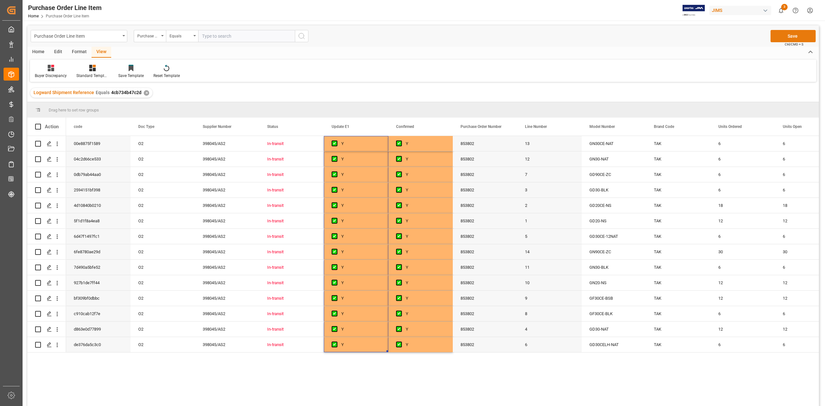
click at [781, 37] on button "Save" at bounding box center [792, 36] width 45 height 12
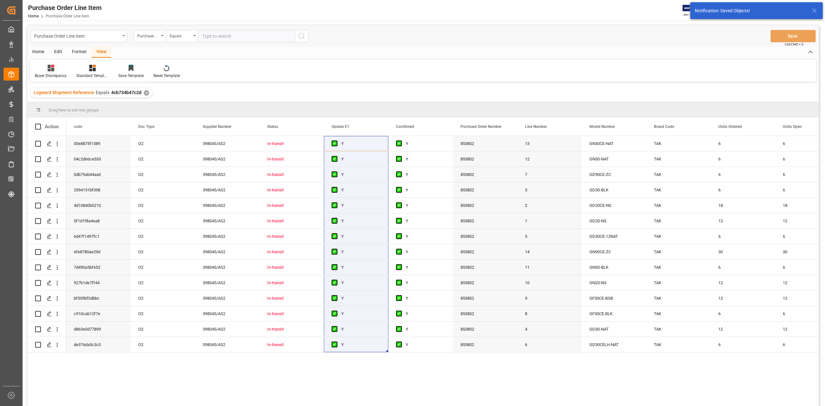
click at [50, 76] on div "Buyer Discrepancy" at bounding box center [51, 76] width 32 height 6
click at [52, 92] on div "Default" at bounding box center [68, 91] width 56 height 7
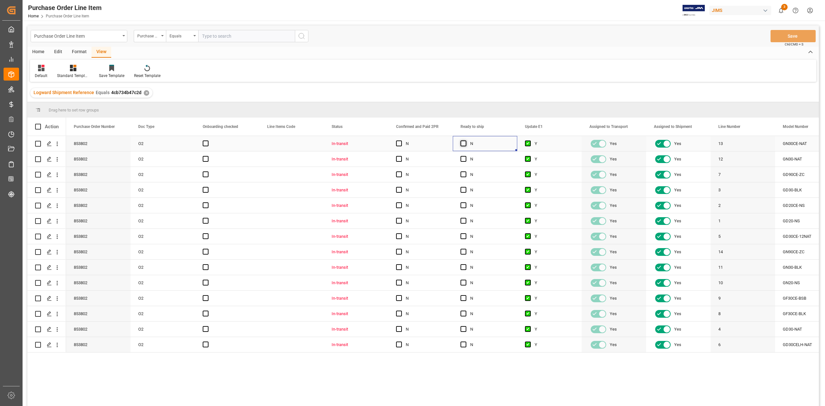
click at [464, 144] on span "Press SPACE to select this row." at bounding box center [463, 143] width 6 height 6
click at [465, 140] on input "Press SPACE to select this row." at bounding box center [465, 140] width 0 height 0
drag, startPoint x: 516, startPoint y: 150, endPoint x: 514, endPoint y: 334, distance: 184.7
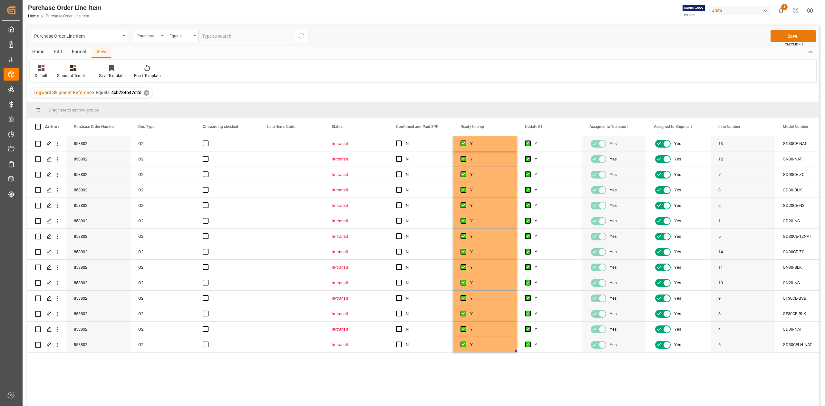
click at [801, 35] on button "Save" at bounding box center [792, 36] width 45 height 12
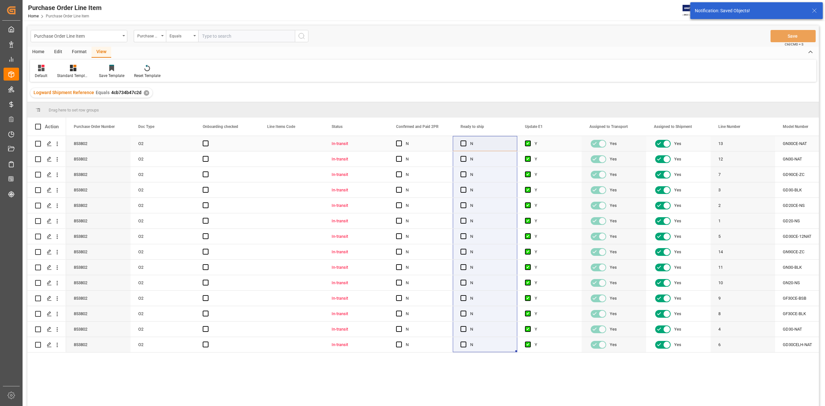
click at [399, 146] on span "Press SPACE to select this row." at bounding box center [399, 143] width 6 height 6
click at [401, 140] on input "Press SPACE to select this row." at bounding box center [401, 140] width 0 height 0
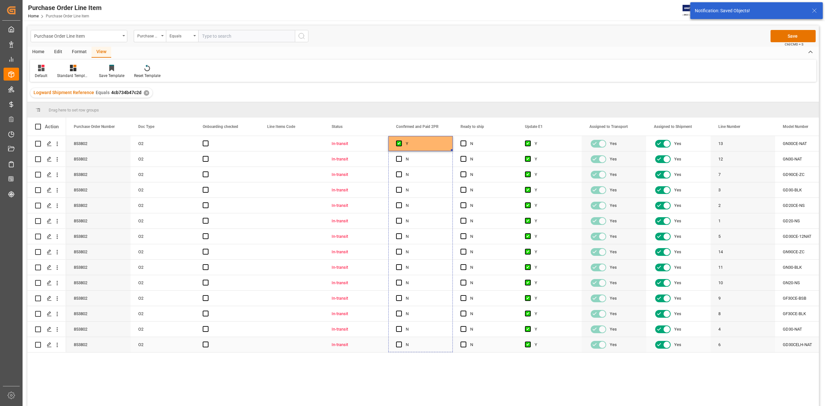
drag, startPoint x: 451, startPoint y: 150, endPoint x: 422, endPoint y: 346, distance: 198.7
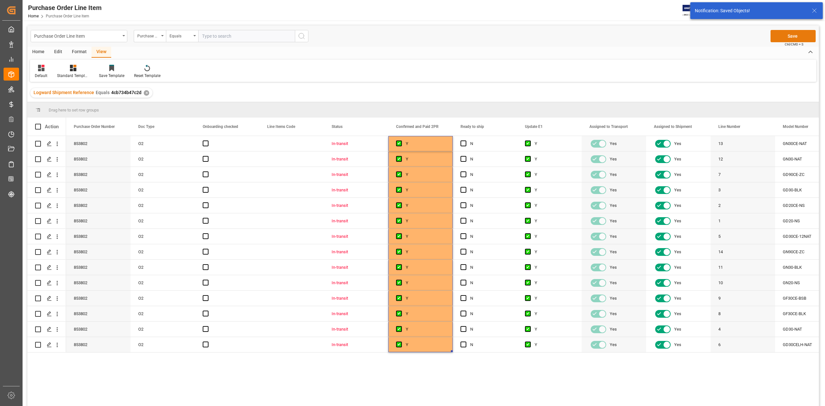
click at [790, 34] on button "Save" at bounding box center [792, 36] width 45 height 12
